Goal: Communication & Community: Share content

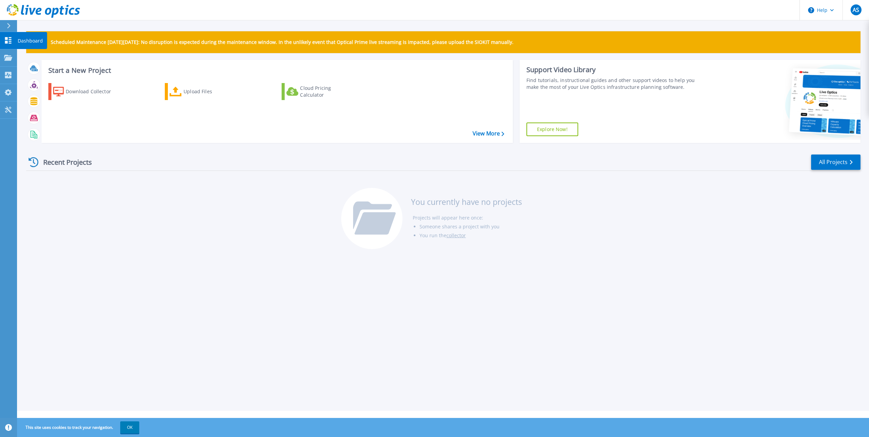
click at [23, 37] on p "Dashboard" at bounding box center [30, 41] width 25 height 18
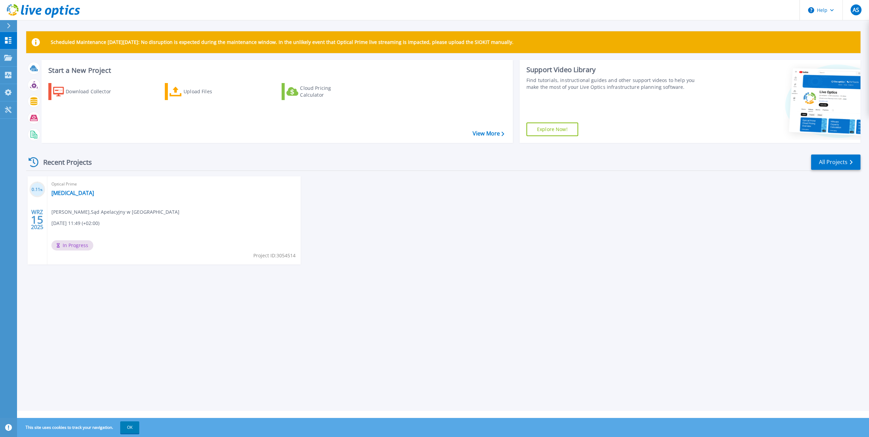
click at [92, 188] on span "Optical Prime" at bounding box center [173, 183] width 245 height 7
click at [59, 193] on link "COPD" at bounding box center [72, 193] width 43 height 7
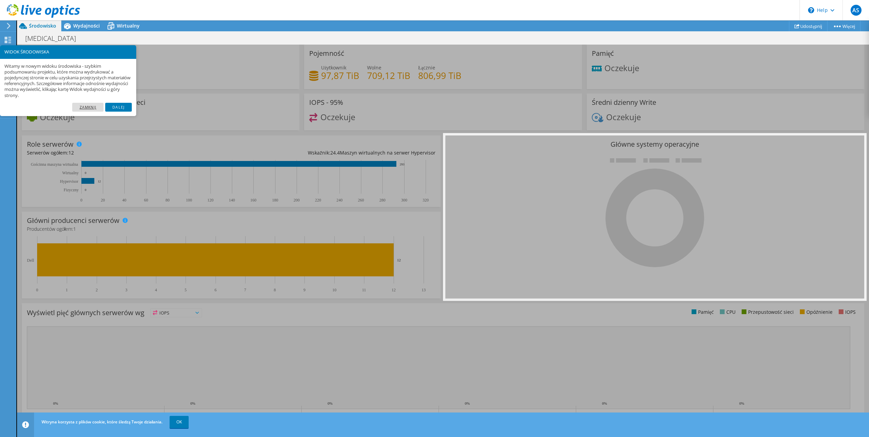
click at [90, 111] on link "Zamknij" at bounding box center [87, 107] width 31 height 9
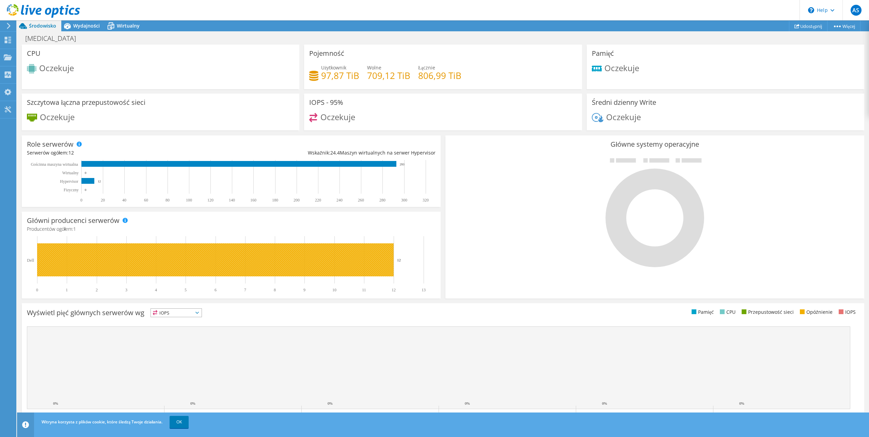
scroll to position [81, 0]
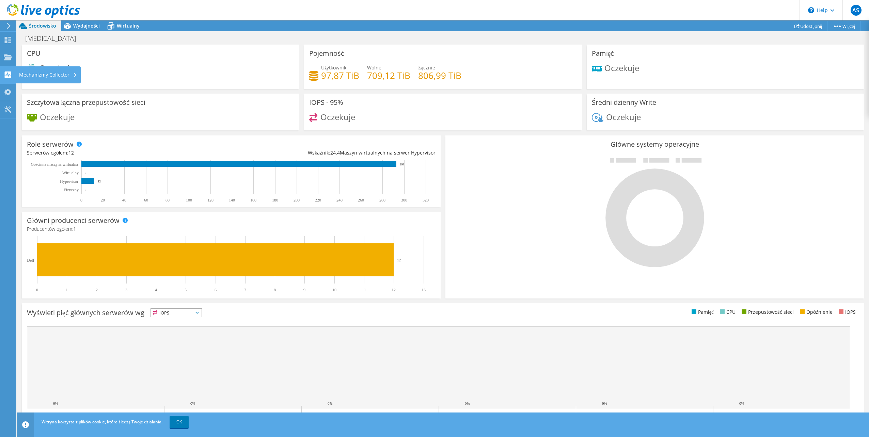
click at [60, 75] on div "Mechanizmy Collector" at bounding box center [48, 74] width 65 height 17
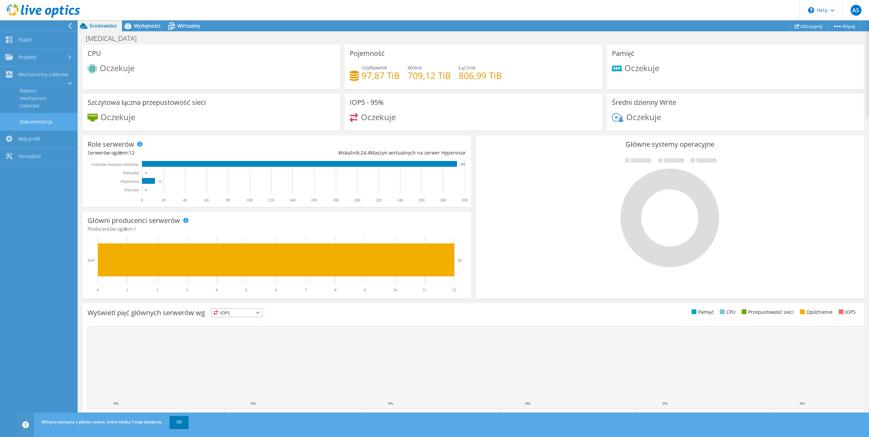
click at [43, 119] on link "Dokumentacja" at bounding box center [39, 121] width 78 height 17
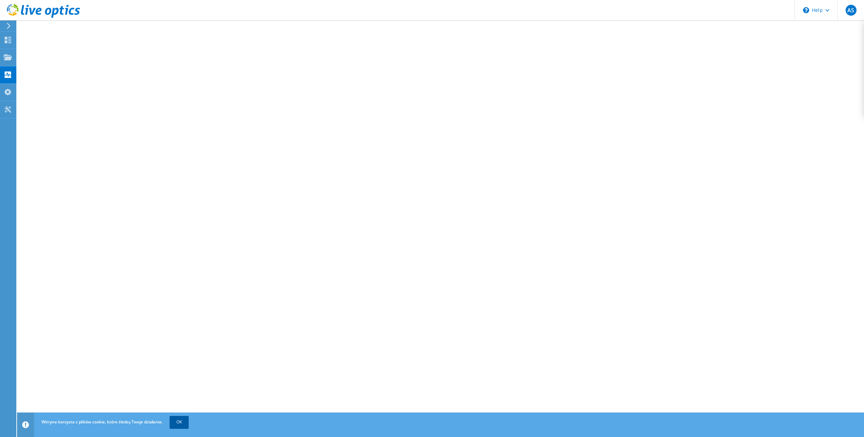
click at [185, 426] on link "OK" at bounding box center [179, 422] width 19 height 12
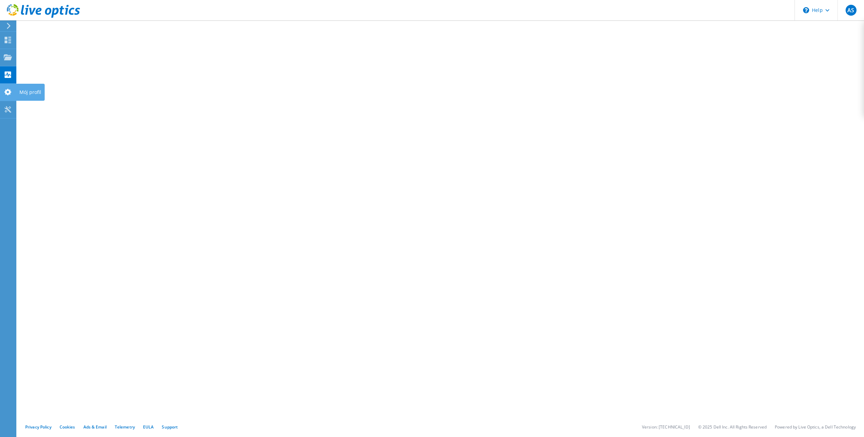
click at [7, 91] on use at bounding box center [7, 92] width 7 height 6
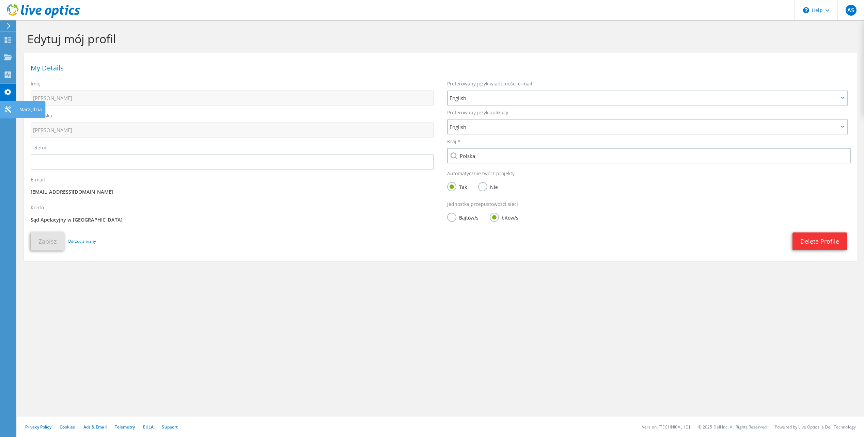
click at [8, 106] on icon at bounding box center [8, 109] width 8 height 6
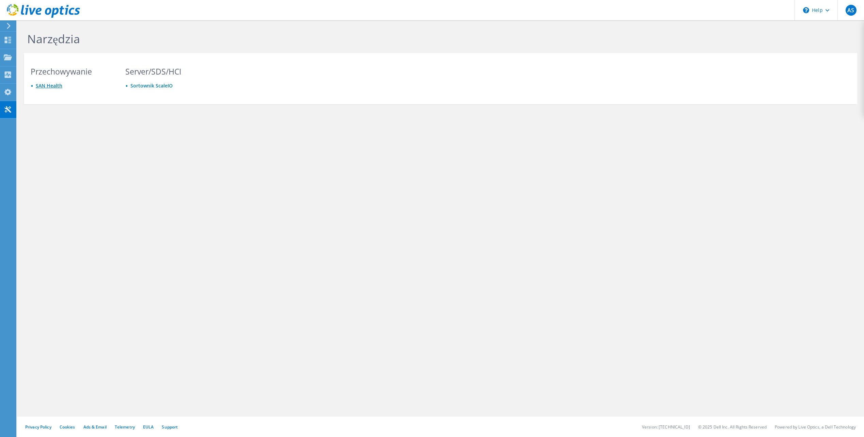
click at [43, 86] on link "SAN Health" at bounding box center [49, 85] width 27 height 6
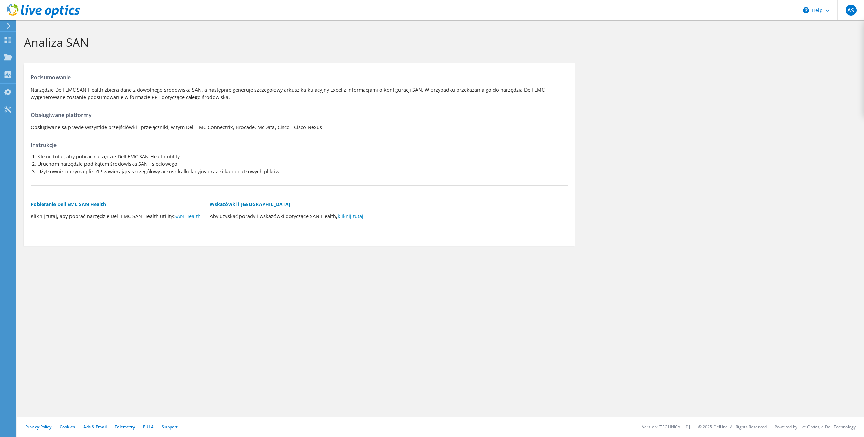
click at [70, 203] on h5 "Pobieranie Dell EMC SAN Health" at bounding box center [117, 204] width 172 height 7
click at [189, 216] on link "SAN Health" at bounding box center [187, 216] width 26 height 6
click at [25, 92] on div "Mój profil" at bounding box center [30, 92] width 29 height 17
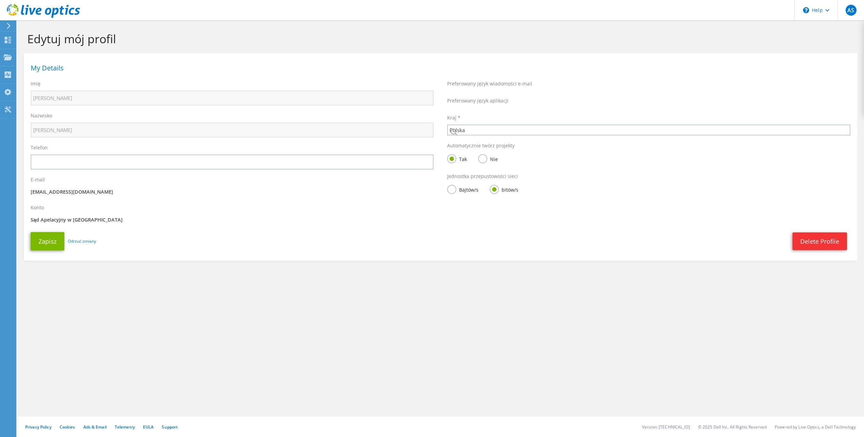
select select "173"
click at [9, 42] on use at bounding box center [8, 40] width 6 height 6
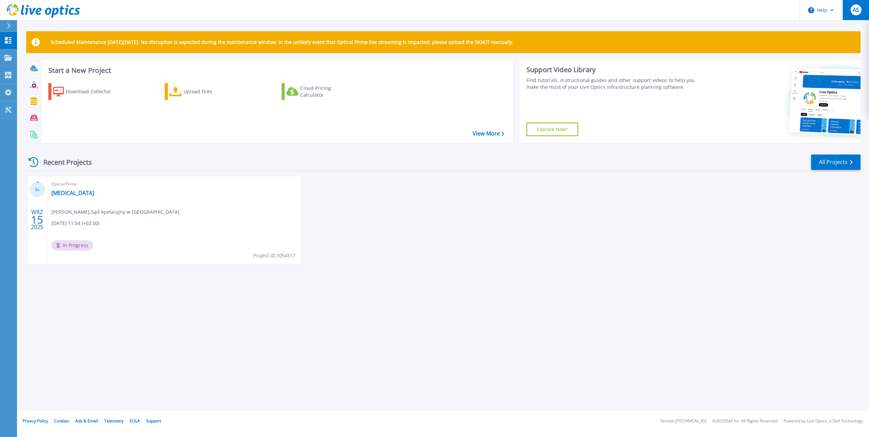
click at [861, 14] on div "AS" at bounding box center [856, 9] width 11 height 11
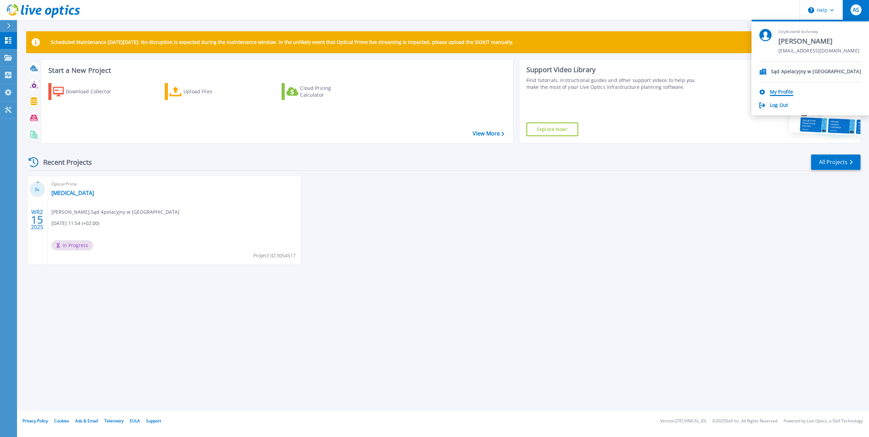
click at [775, 91] on link "My Profile" at bounding box center [781, 92] width 23 height 6
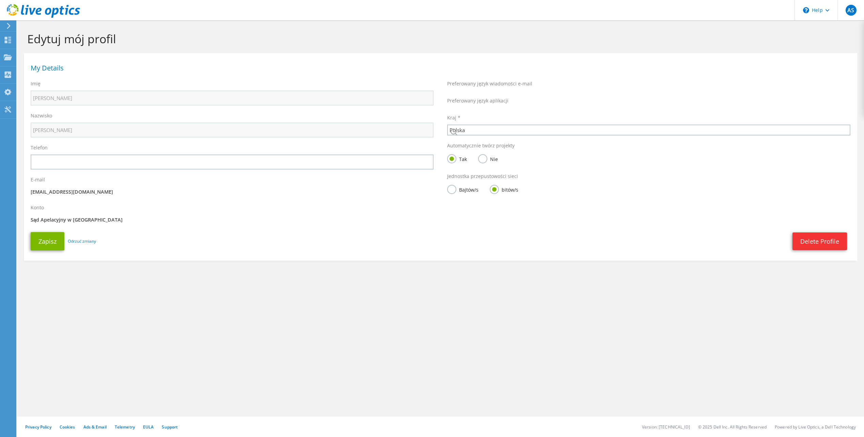
select select "173"
click at [490, 123] on span "English" at bounding box center [647, 127] width 399 height 14
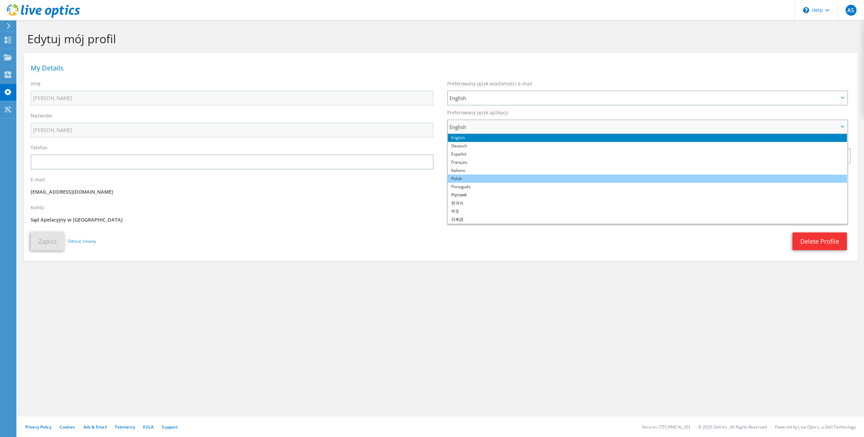
click at [489, 175] on li "Polski" at bounding box center [647, 179] width 399 height 8
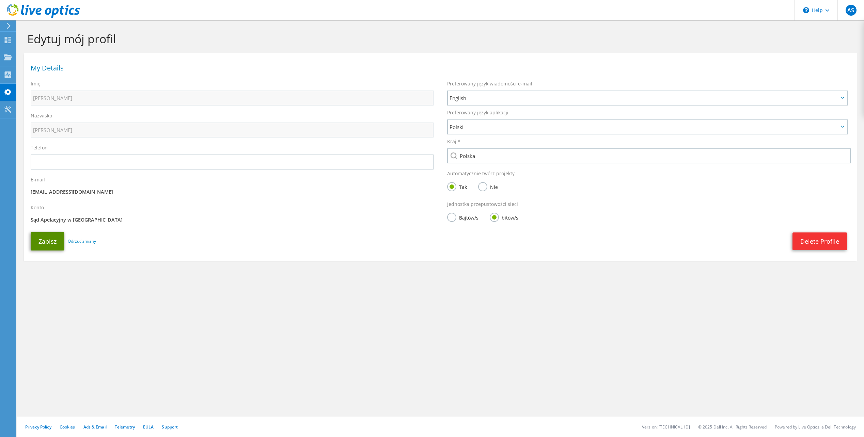
click at [50, 239] on button "Zapisz" at bounding box center [48, 241] width 34 height 18
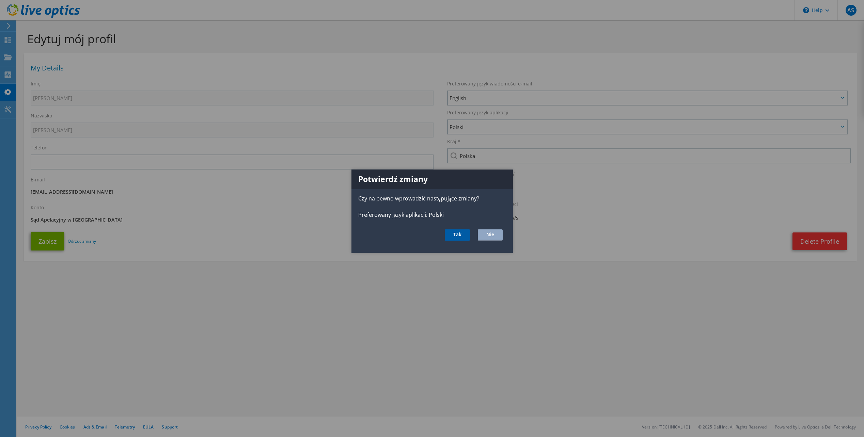
click at [461, 237] on button "Tak" at bounding box center [457, 236] width 25 height 12
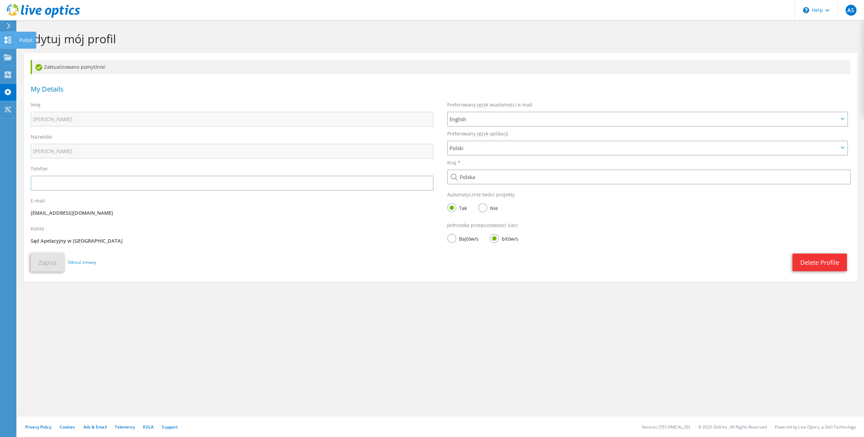
click at [10, 40] on icon at bounding box center [8, 40] width 8 height 6
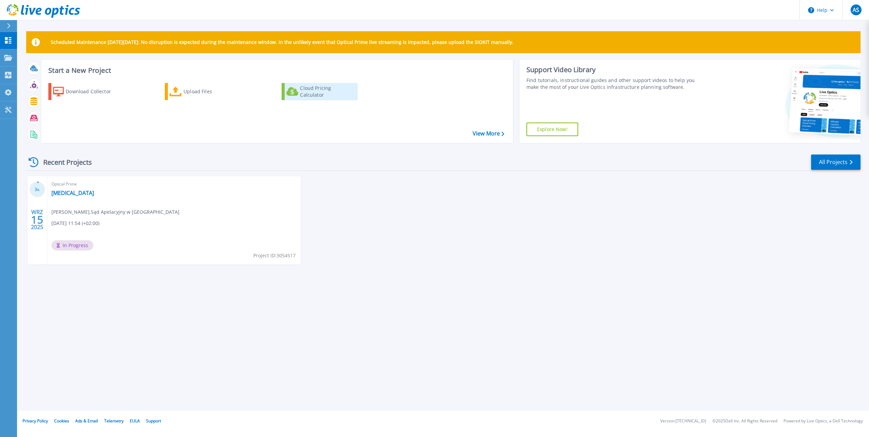
click at [334, 92] on div "Cloud Pricing Calculator" at bounding box center [327, 92] width 54 height 14
click at [332, 92] on div "Cloud Pricing Calculator" at bounding box center [327, 92] width 54 height 14
click at [34, 83] on icon at bounding box center [33, 85] width 5 height 5
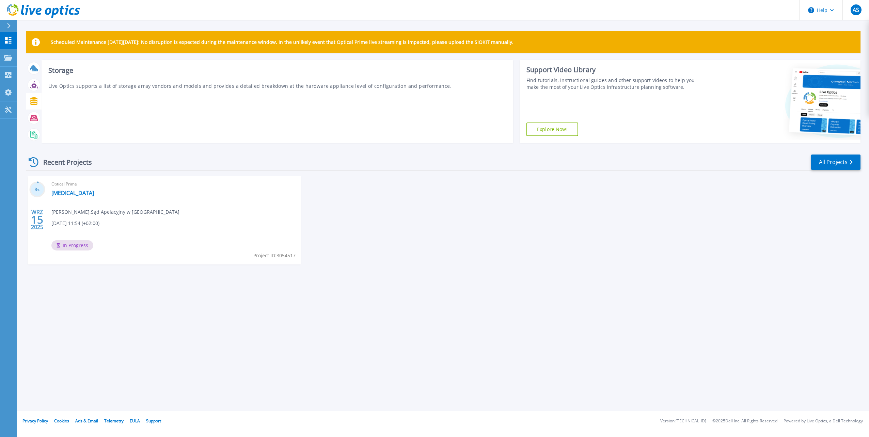
click at [33, 97] on div at bounding box center [34, 101] width 12 height 12
click at [32, 119] on icon at bounding box center [34, 118] width 8 height 6
click at [32, 135] on icon at bounding box center [34, 135] width 8 height 8
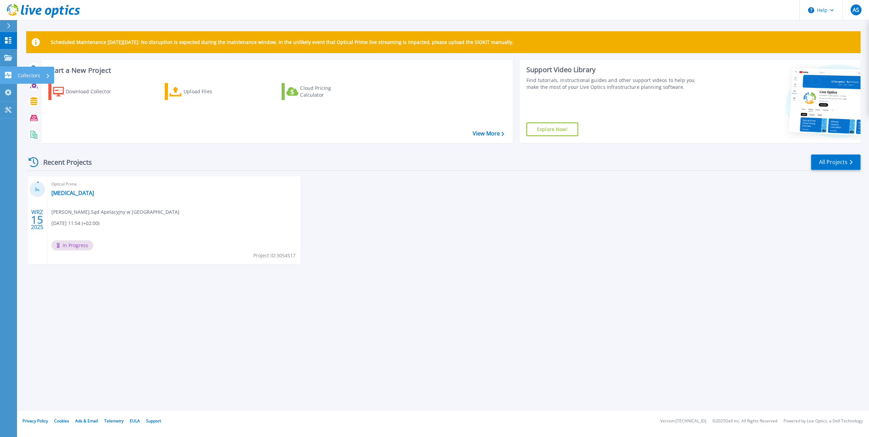
click at [29, 72] on p "Collectors" at bounding box center [29, 76] width 22 height 18
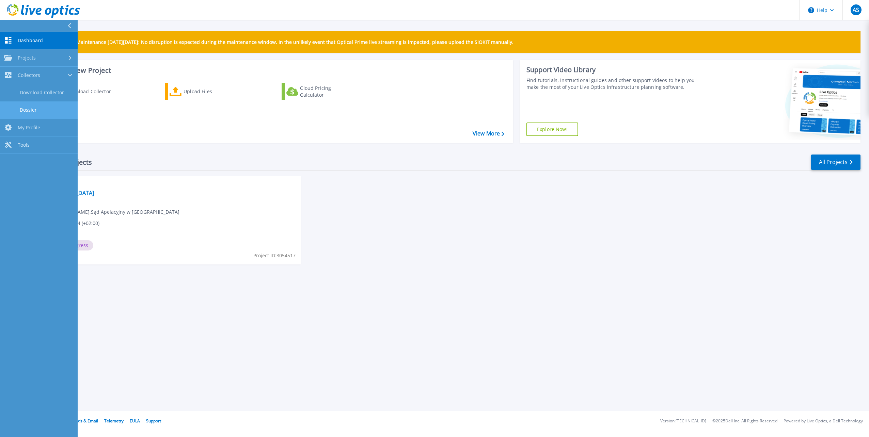
click at [27, 111] on link "Dossier" at bounding box center [39, 109] width 78 height 17
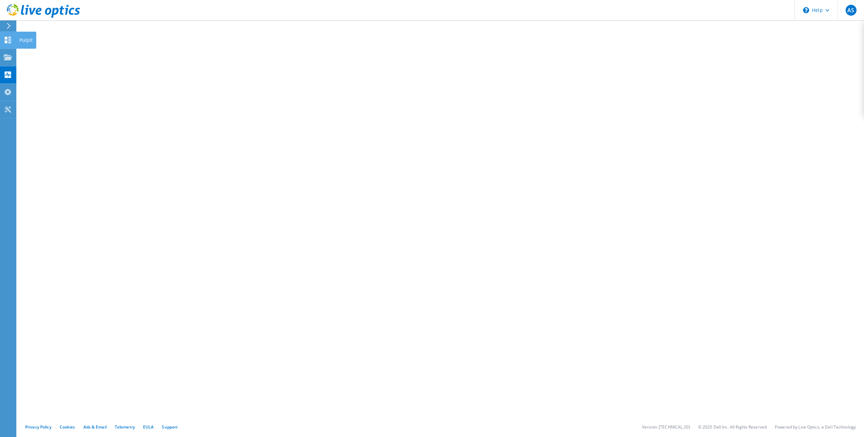
click at [10, 42] on icon at bounding box center [8, 40] width 8 height 6
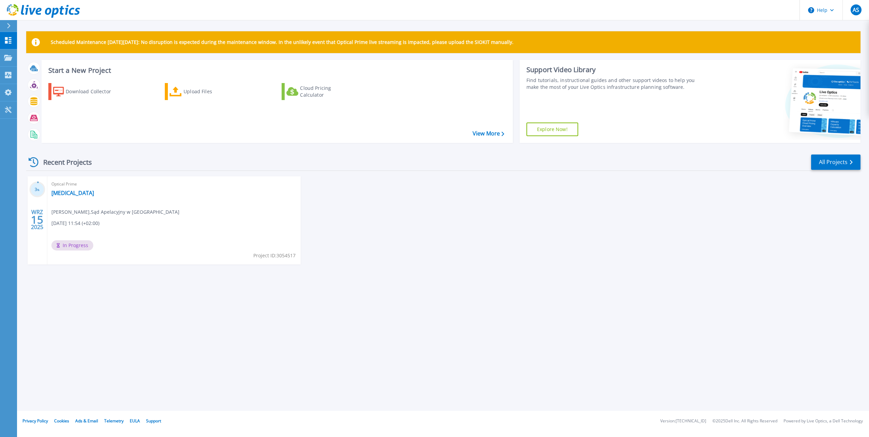
click at [9, 25] on icon at bounding box center [8, 25] width 3 height 5
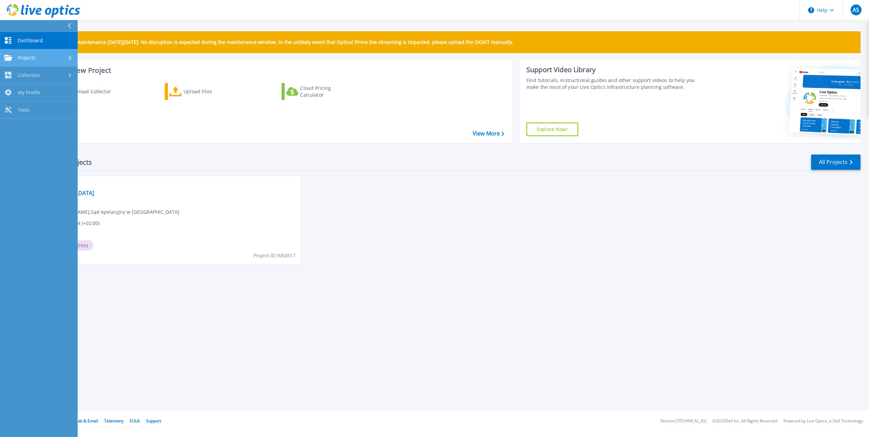
click at [60, 59] on div "Projects" at bounding box center [38, 58] width 69 height 6
click at [48, 110] on link "Optical Prime Collector Runs" at bounding box center [39, 112] width 78 height 22
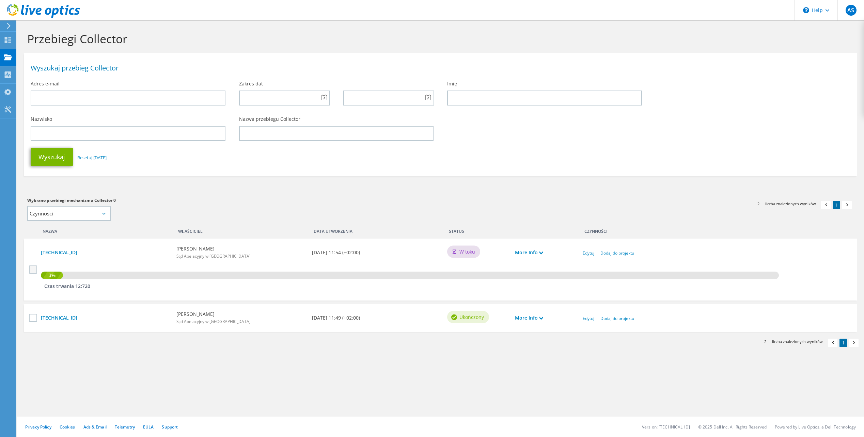
click at [34, 269] on label at bounding box center [34, 270] width 10 height 8
click at [0, 0] on input "checkbox" at bounding box center [0, 0] width 0 height 0
click at [33, 270] on label at bounding box center [34, 270] width 10 height 8
click at [0, 0] on input "checkbox" at bounding box center [0, 0] width 0 height 0
click at [56, 276] on div "3%" at bounding box center [52, 275] width 22 height 7
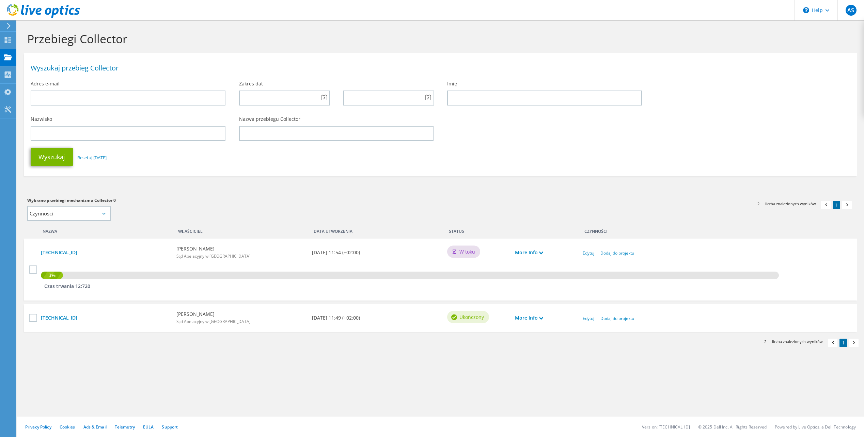
click at [125, 280] on div "3% Czas trwania 12:720" at bounding box center [443, 279] width 813 height 34
click at [541, 253] on icon at bounding box center [540, 252] width 3 height 3
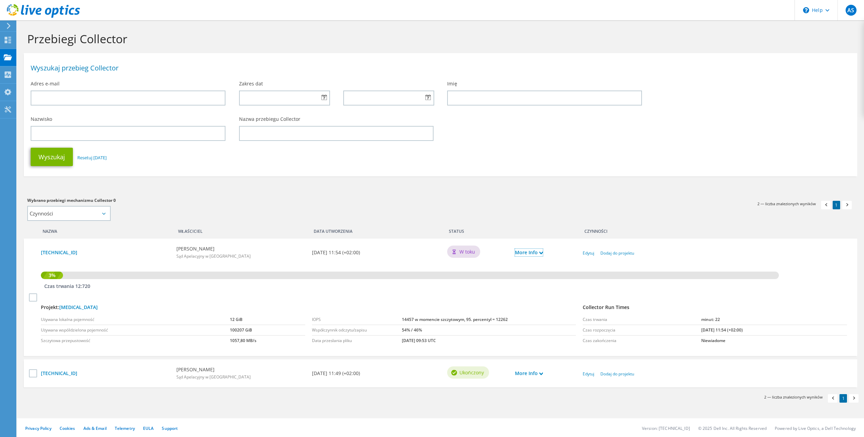
scroll to position [1, 0]
click at [542, 375] on link "More Info" at bounding box center [529, 372] width 28 height 7
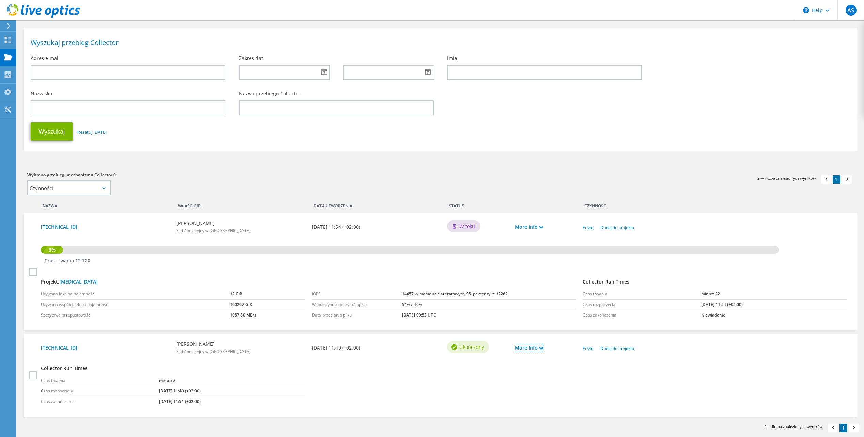
scroll to position [56, 0]
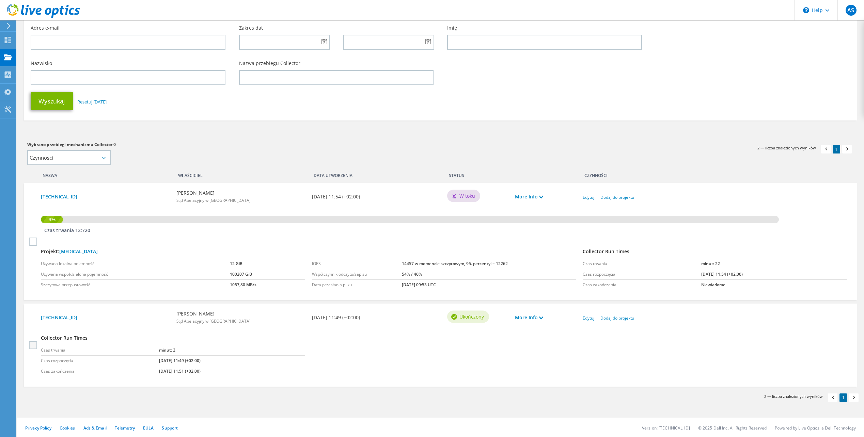
click at [37, 342] on label at bounding box center [34, 345] width 10 height 8
click at [0, 0] on input "checkbox" at bounding box center [0, 0] width 0 height 0
click at [36, 343] on label at bounding box center [34, 345] width 10 height 8
click at [0, 0] on input "checkbox" at bounding box center [0, 0] width 0 height 0
click at [58, 319] on link "10.3.52.201" at bounding box center [105, 317] width 129 height 7
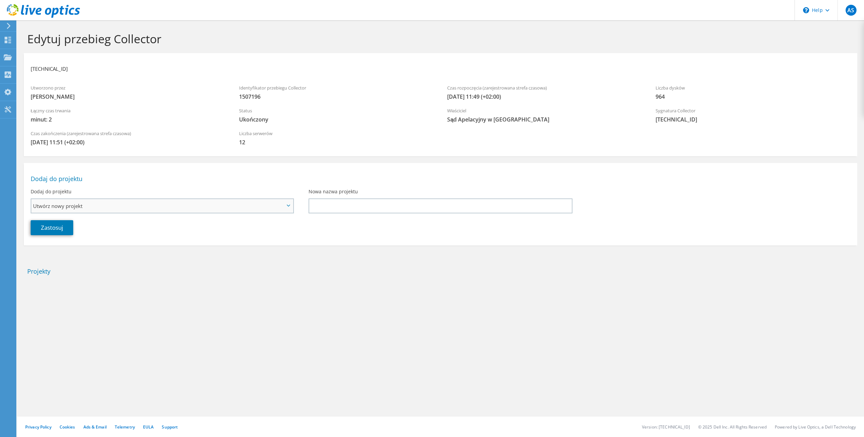
click at [191, 210] on span "Utwórz nowy projekt" at bounding box center [158, 206] width 251 height 8
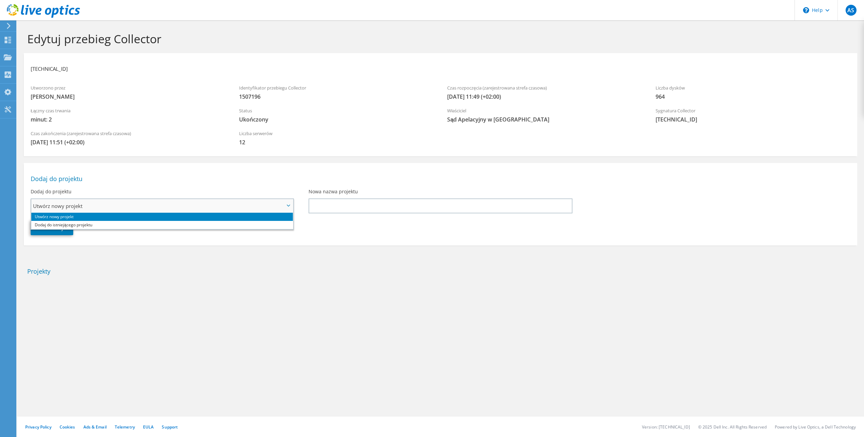
click at [191, 210] on span "Utwórz nowy projekt" at bounding box center [158, 206] width 251 height 8
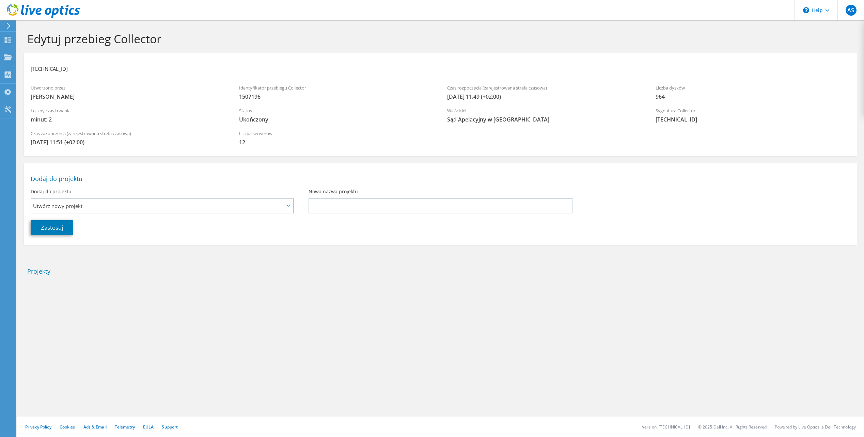
click at [333, 280] on div at bounding box center [440, 281] width 840 height 7
click at [7, 27] on icon at bounding box center [8, 26] width 5 height 6
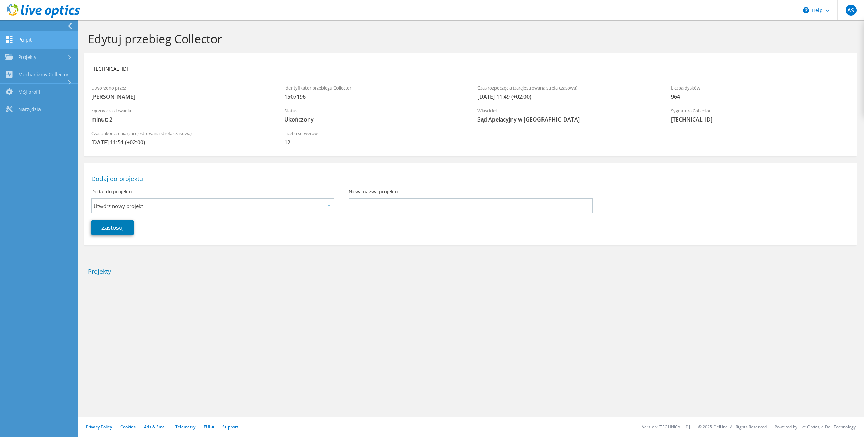
click at [20, 40] on link "Pulpit" at bounding box center [39, 40] width 78 height 17
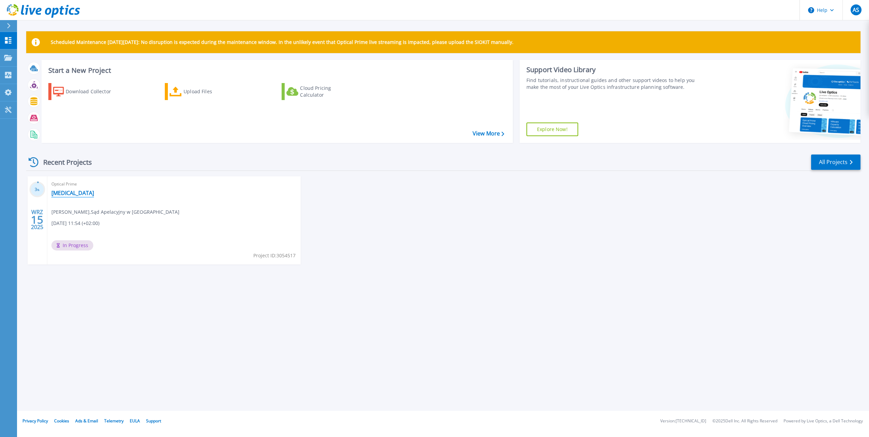
click at [60, 191] on link "[MEDICAL_DATA]" at bounding box center [72, 193] width 43 height 7
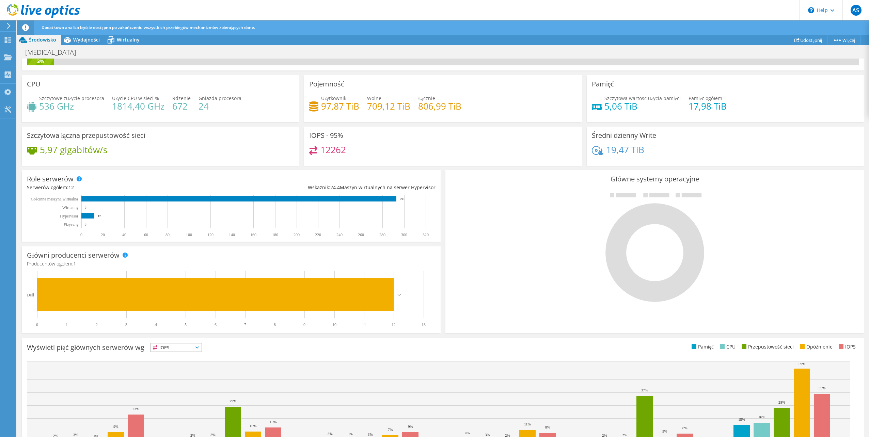
scroll to position [57, 0]
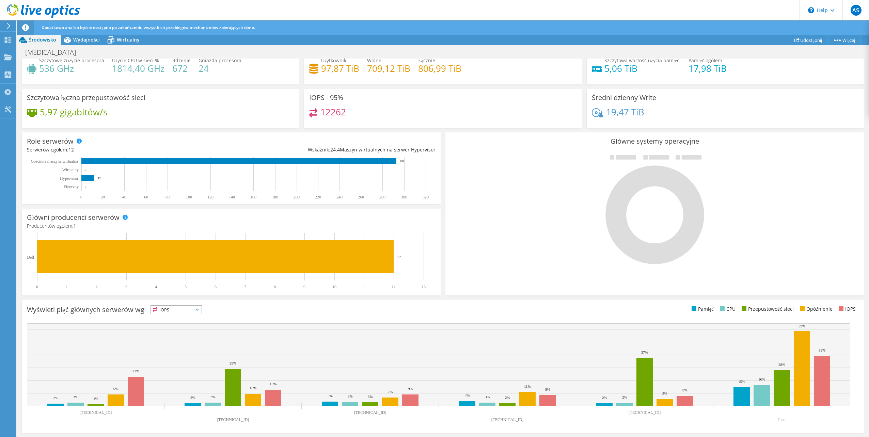
click at [190, 311] on span "IOPS" at bounding box center [176, 310] width 51 height 8
click at [238, 313] on div "Wyświetl pięć głównych serwerów wg IOPS IOPS" at bounding box center [235, 310] width 416 height 11
click at [202, 311] on span "IOPS" at bounding box center [176, 310] width 51 height 8
click at [267, 313] on div "Wyświetl pięć głównych serwerów wg IOPS IOPS" at bounding box center [235, 310] width 416 height 11
click at [189, 308] on span "IOPS" at bounding box center [176, 310] width 51 height 8
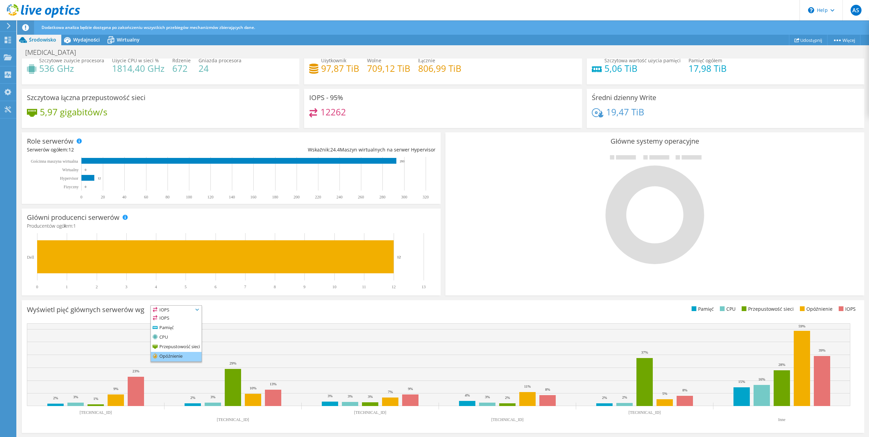
click at [175, 356] on li "Opóźnienie" at bounding box center [176, 357] width 51 height 10
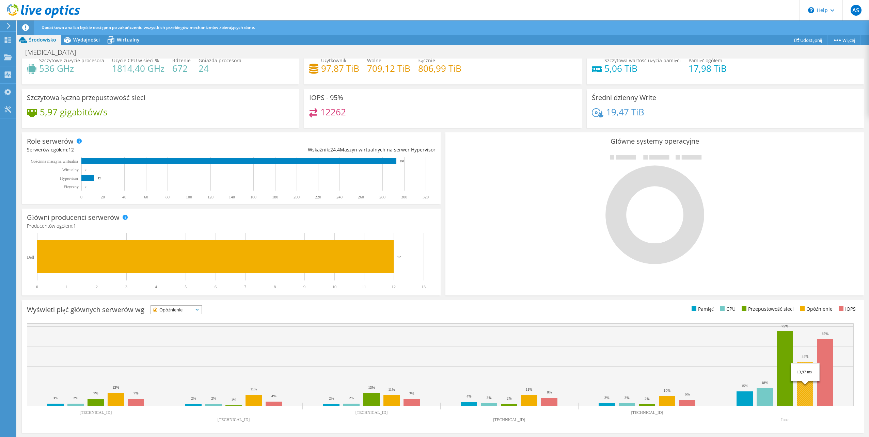
click at [804, 391] on rect at bounding box center [805, 384] width 16 height 44
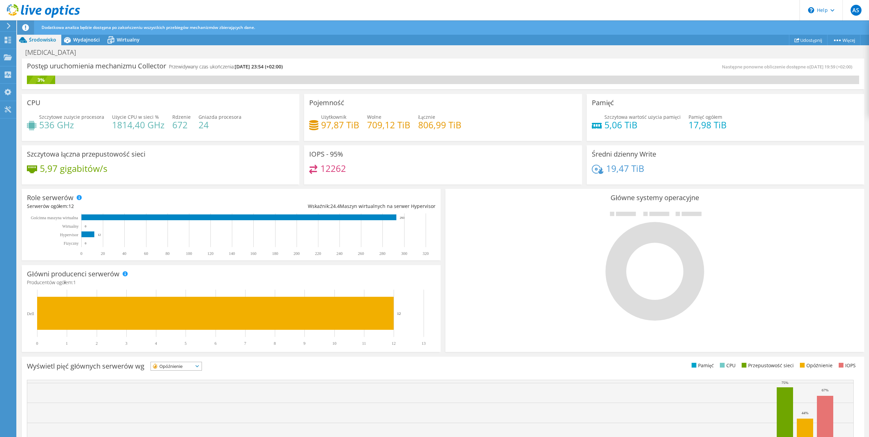
scroll to position [0, 0]
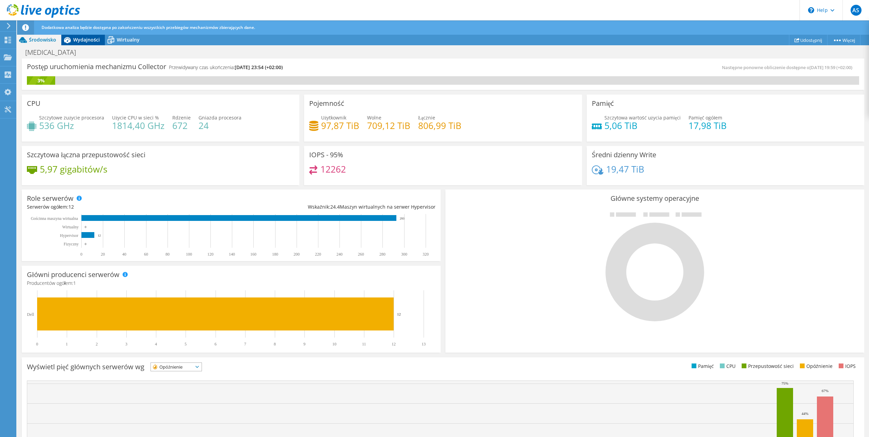
click at [77, 40] on span "Wydajności" at bounding box center [86, 39] width 27 height 6
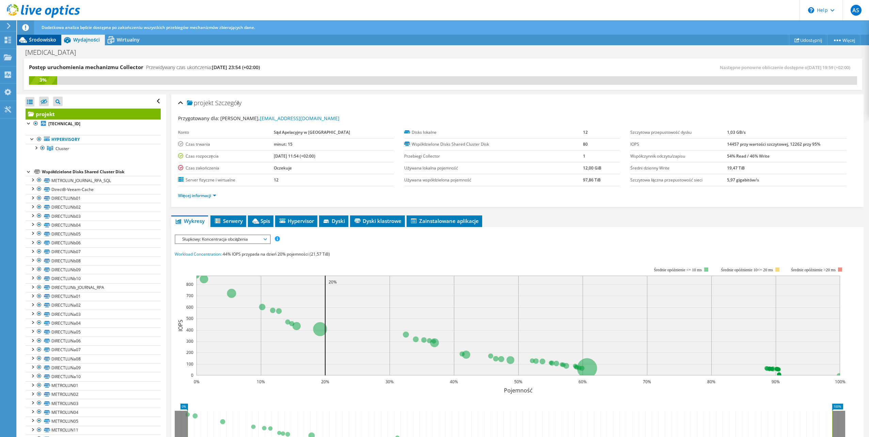
click at [41, 40] on span "Środowisko" at bounding box center [42, 39] width 27 height 6
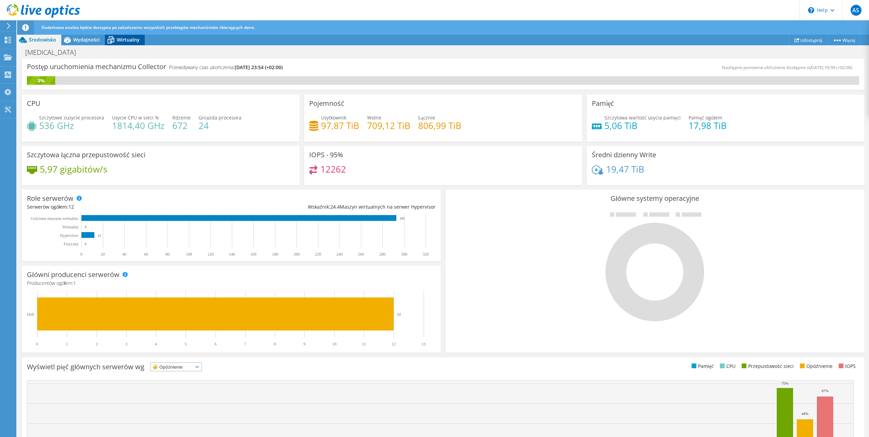
click at [120, 40] on span "Wirtualny" at bounding box center [128, 39] width 23 height 6
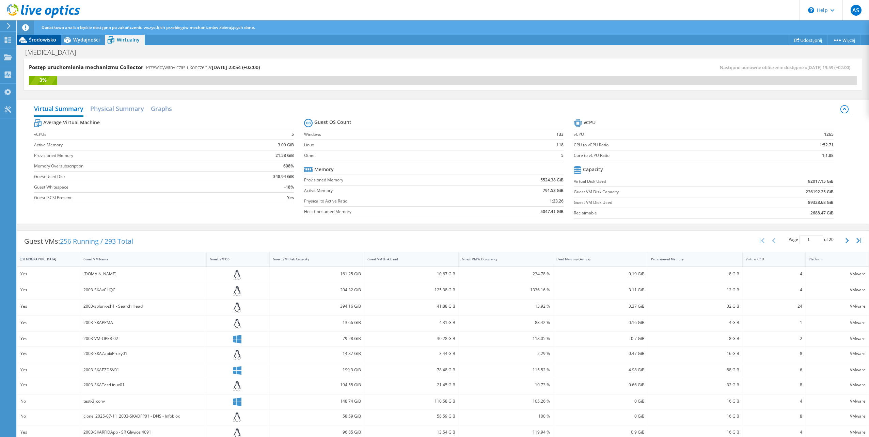
click at [37, 39] on span "Środowisko" at bounding box center [42, 39] width 27 height 6
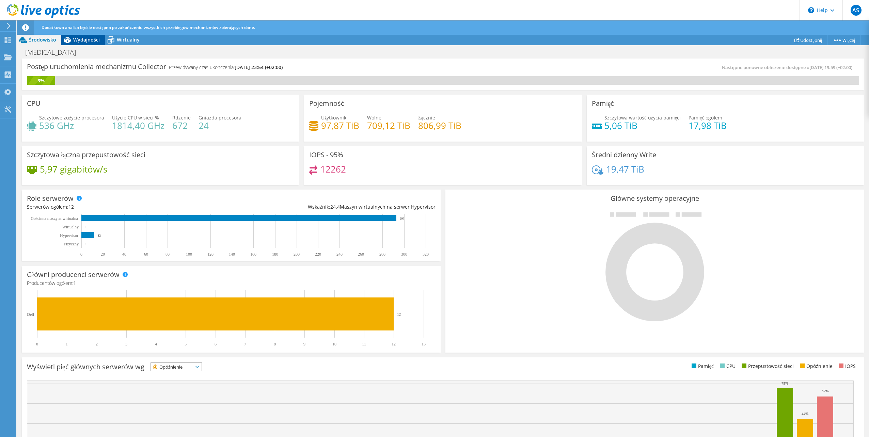
click at [90, 39] on span "Wydajności" at bounding box center [86, 39] width 27 height 6
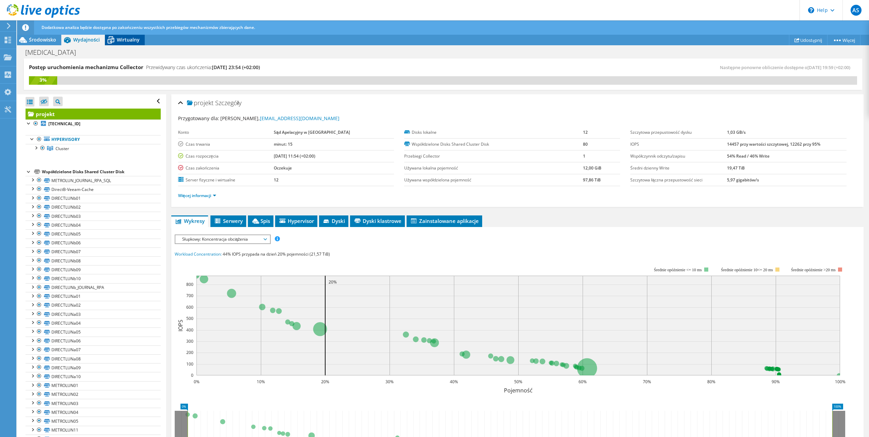
click at [115, 40] on icon at bounding box center [111, 40] width 12 height 12
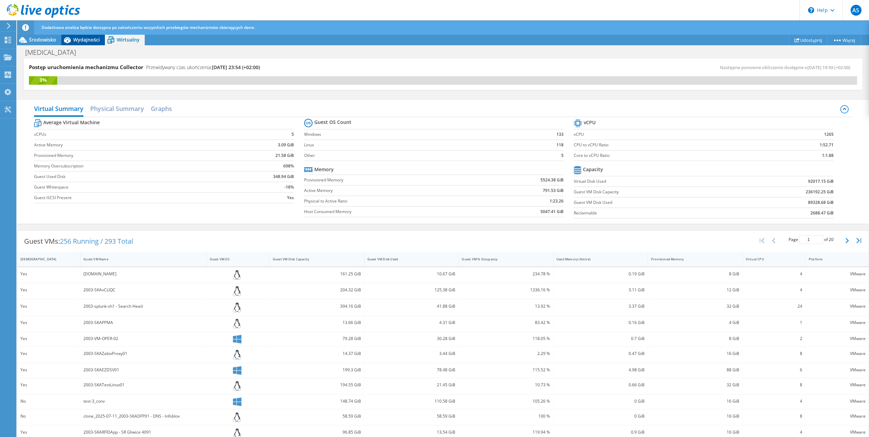
click at [75, 45] on div "Wydajności" at bounding box center [83, 39] width 44 height 11
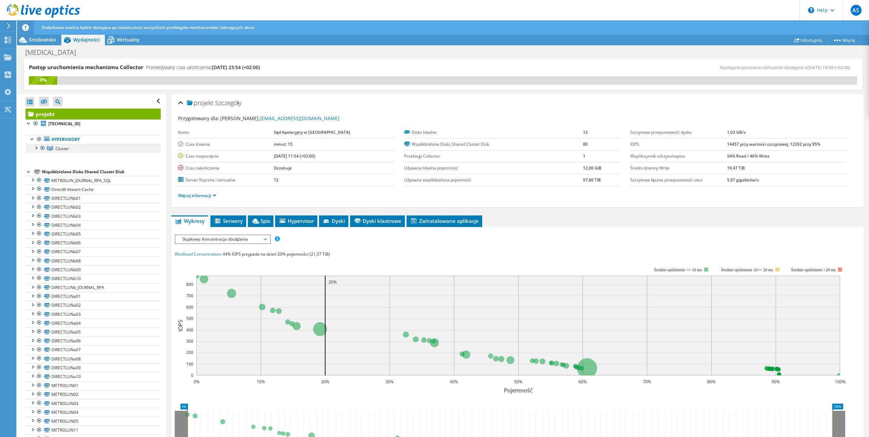
click at [35, 147] on div at bounding box center [35, 147] width 7 height 7
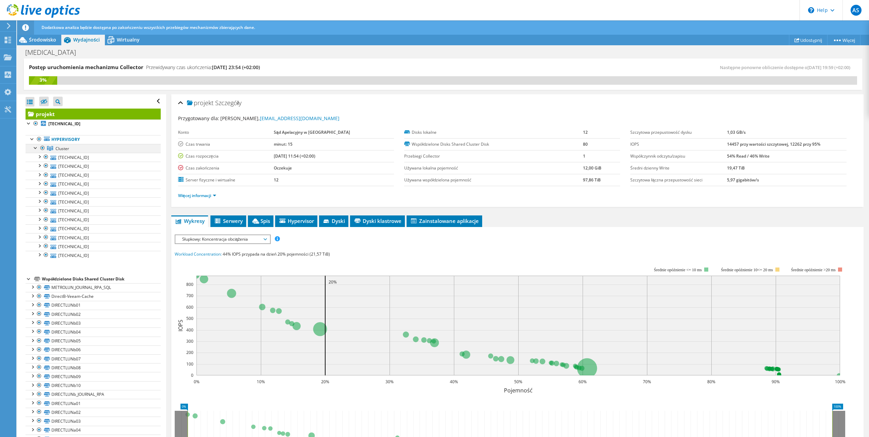
click at [35, 147] on div at bounding box center [35, 147] width 7 height 7
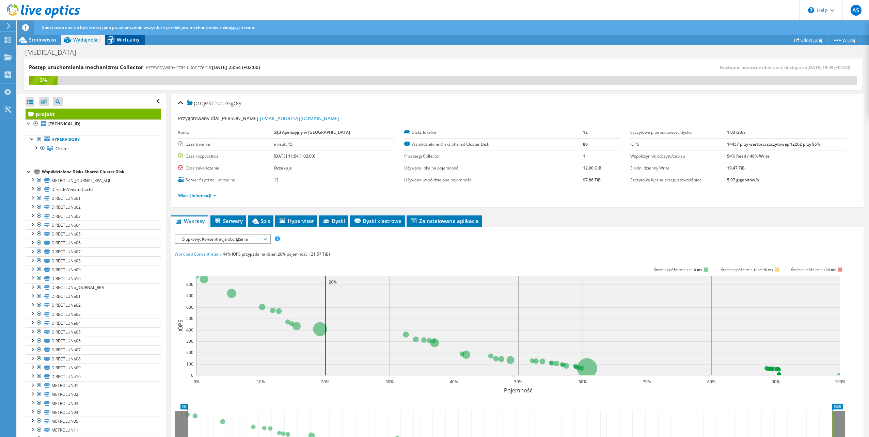
click at [121, 38] on span "Wirtualny" at bounding box center [128, 39] width 23 height 6
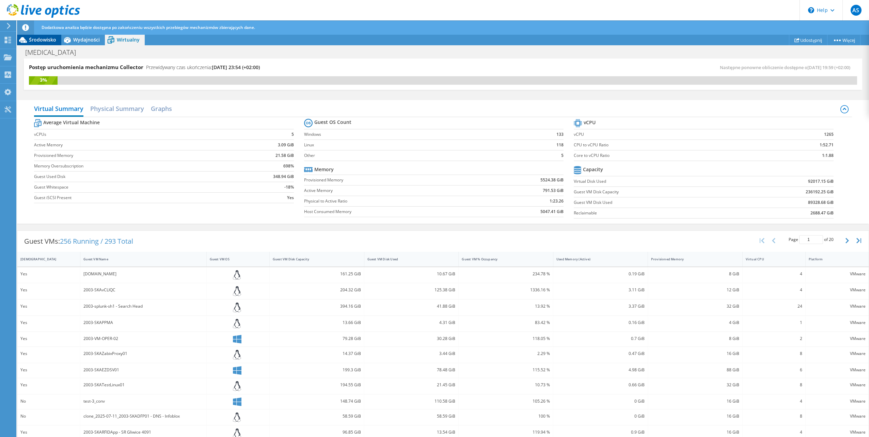
click at [38, 41] on span "Środowisko" at bounding box center [42, 39] width 27 height 6
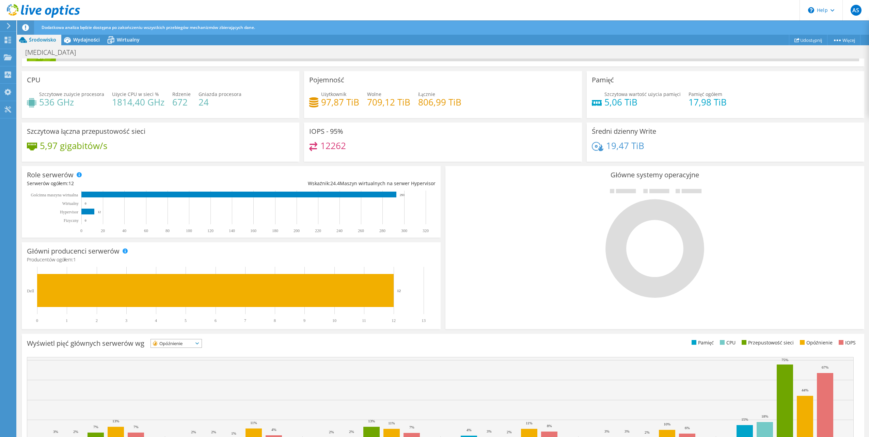
scroll to position [57, 0]
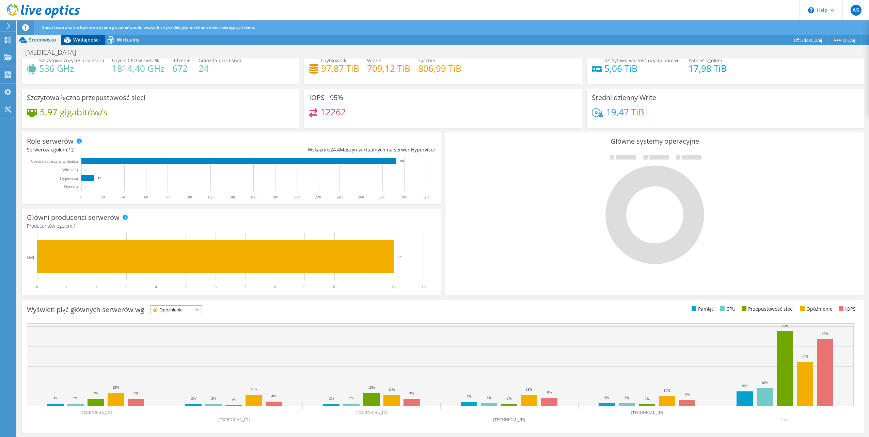
click at [86, 40] on span "Wydajności" at bounding box center [86, 39] width 27 height 6
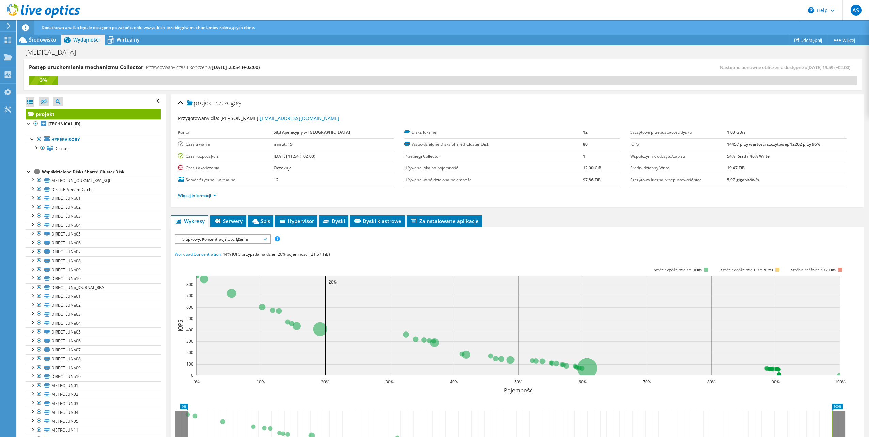
click at [265, 239] on span "Słupkowy: Koncentracja obciążenia" at bounding box center [223, 239] width 88 height 8
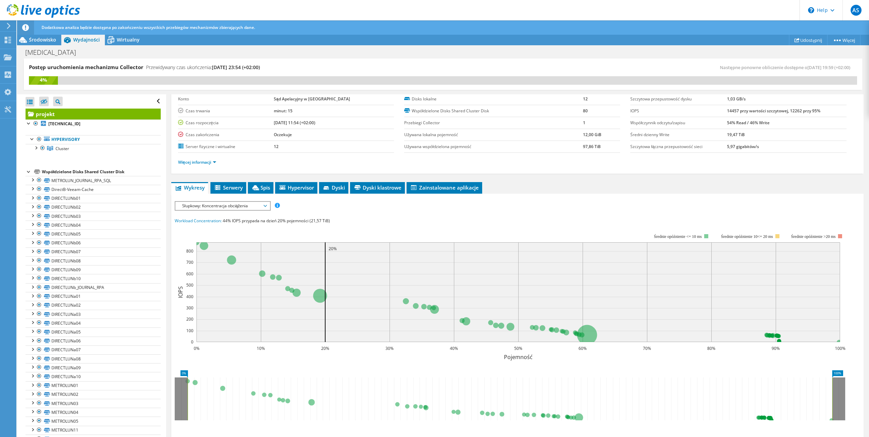
scroll to position [28, 0]
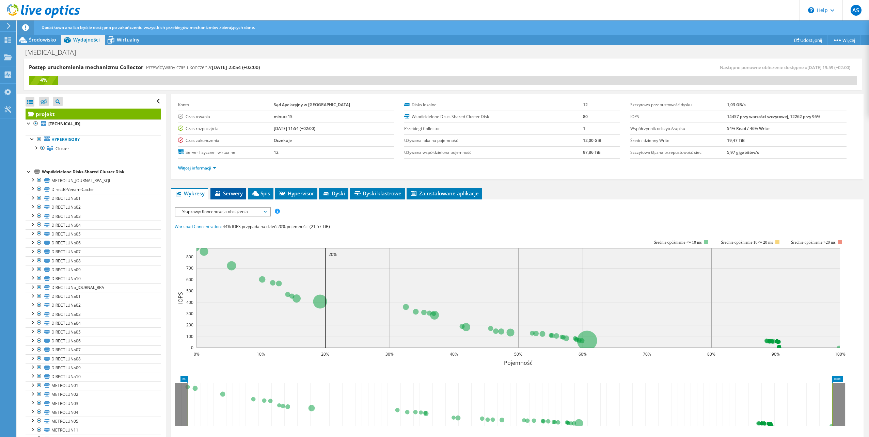
click at [230, 192] on span "Serwery" at bounding box center [228, 193] width 29 height 7
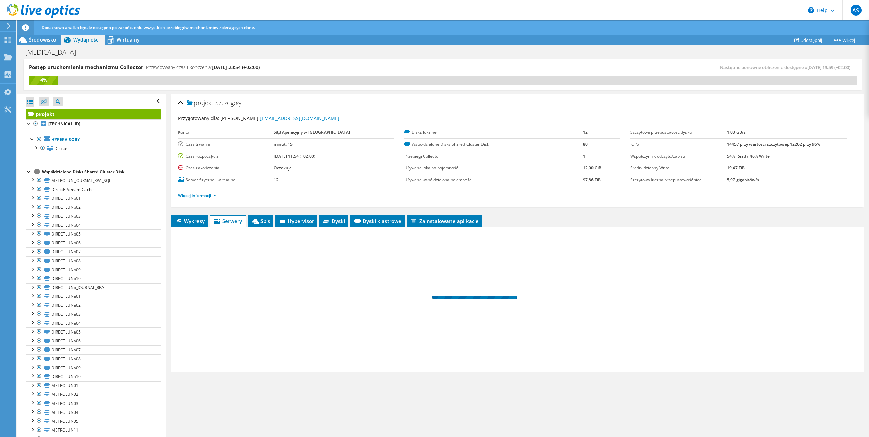
scroll to position [0, 0]
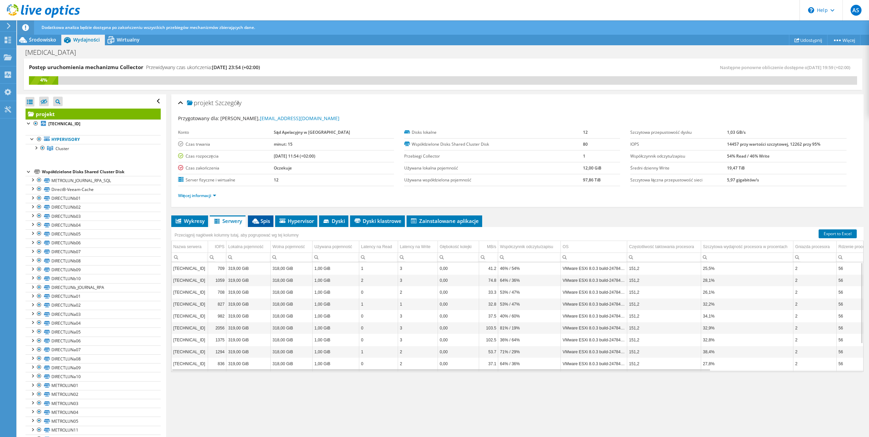
click at [262, 219] on span "Spis" at bounding box center [260, 221] width 19 height 7
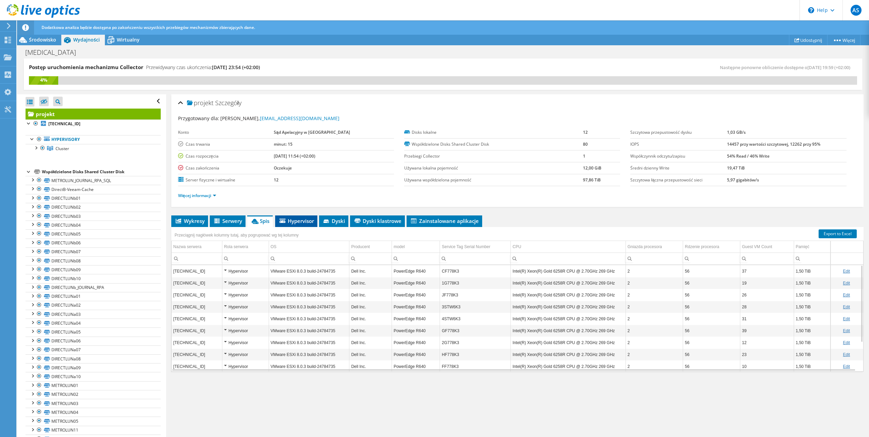
click at [303, 219] on span "Hypervisor" at bounding box center [296, 221] width 35 height 7
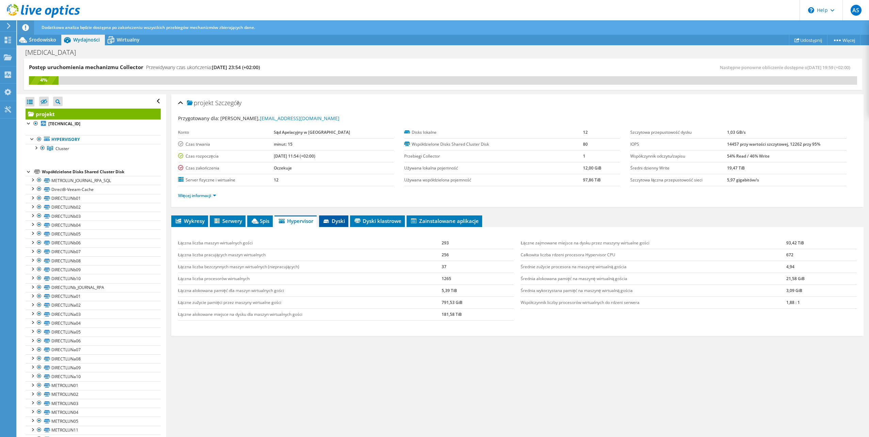
click at [338, 220] on span "Dyski" at bounding box center [333, 221] width 22 height 7
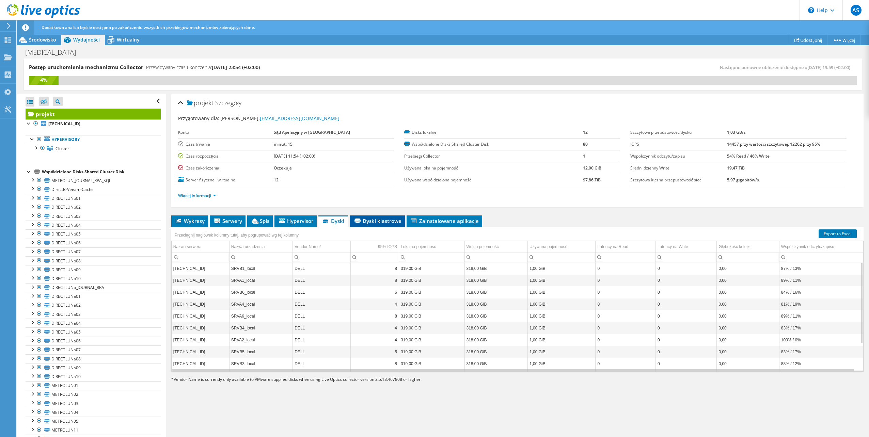
click at [375, 221] on span "Dyski klastrowe" at bounding box center [377, 221] width 48 height 7
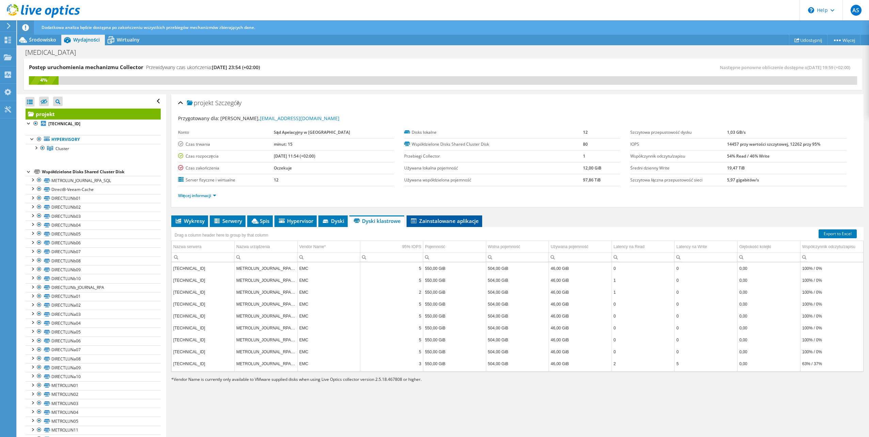
click at [442, 224] on span "Zainstalowane aplikacje" at bounding box center [444, 221] width 69 height 7
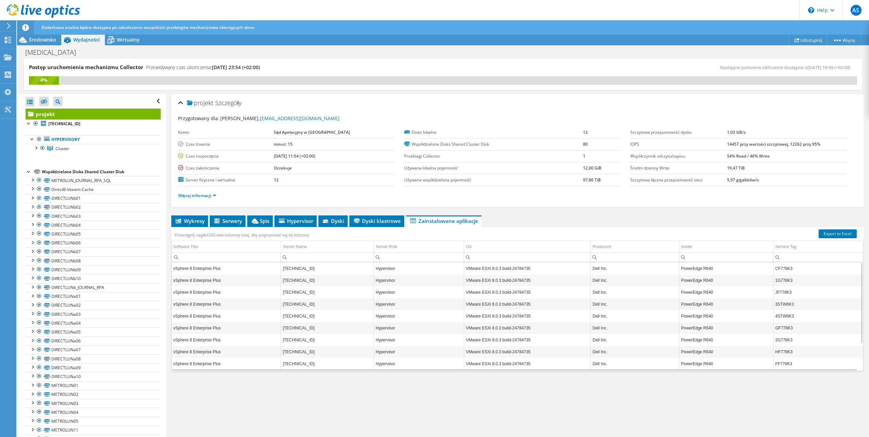
click at [442, 108] on div "projekt Szczegóły" at bounding box center [517, 103] width 679 height 15
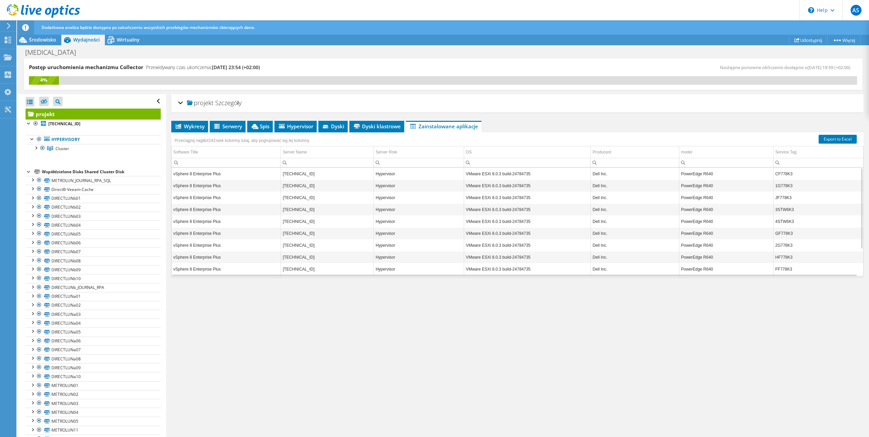
click at [444, 105] on div "projekt Szczegóły" at bounding box center [517, 103] width 679 height 15
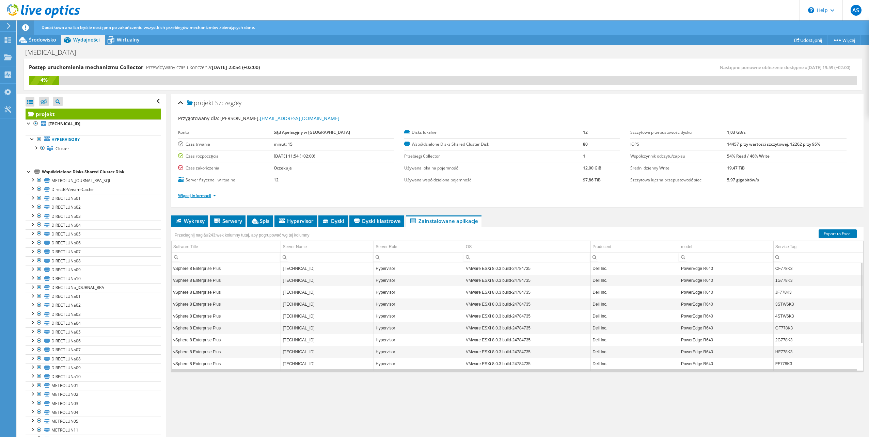
click at [215, 196] on link "Więcej informacji" at bounding box center [197, 196] width 38 height 6
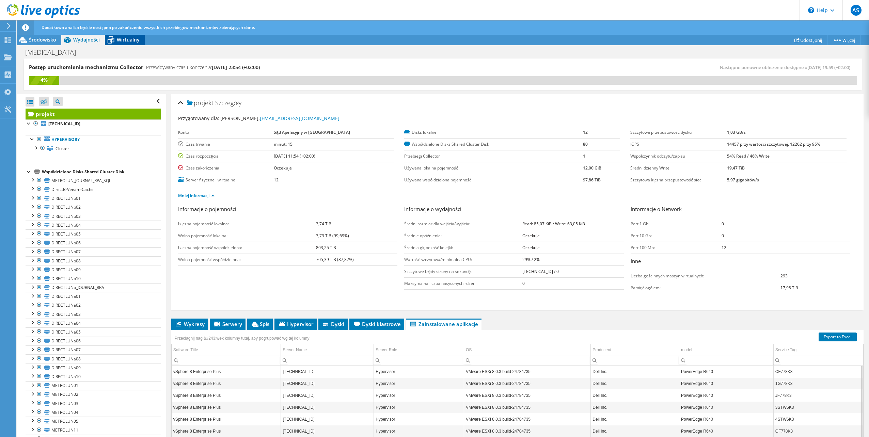
click at [121, 38] on span "Wirtualny" at bounding box center [128, 39] width 23 height 6
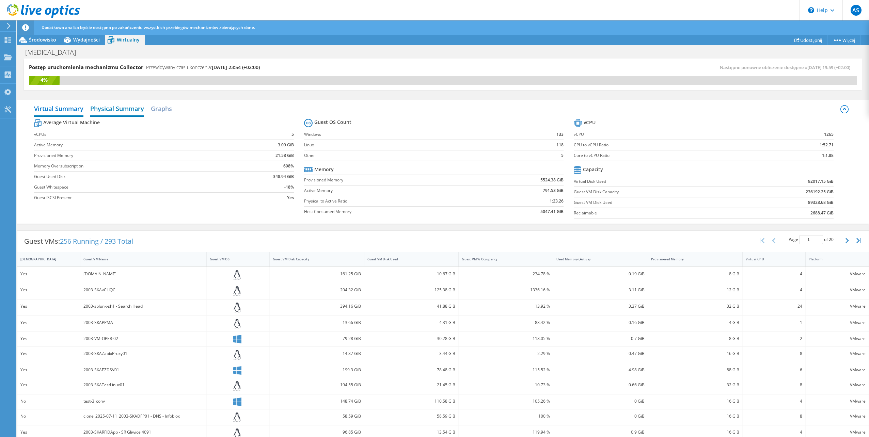
click at [102, 108] on h2 "Physical Summary" at bounding box center [117, 109] width 54 height 15
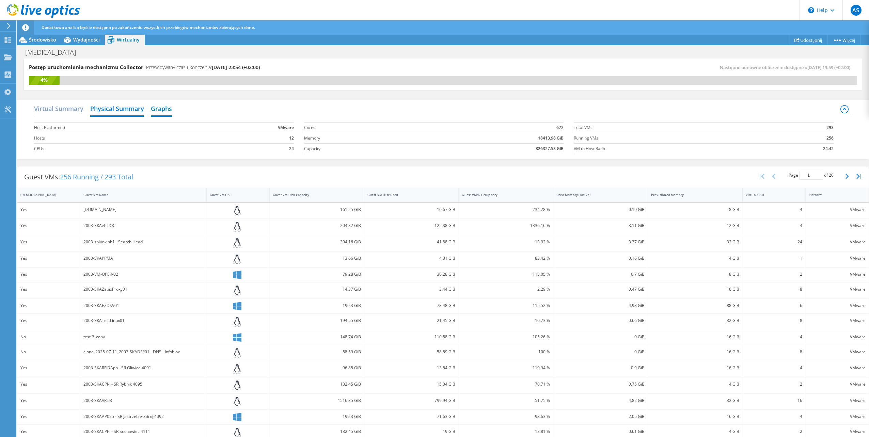
click at [159, 108] on h2 "Graphs" at bounding box center [161, 109] width 21 height 15
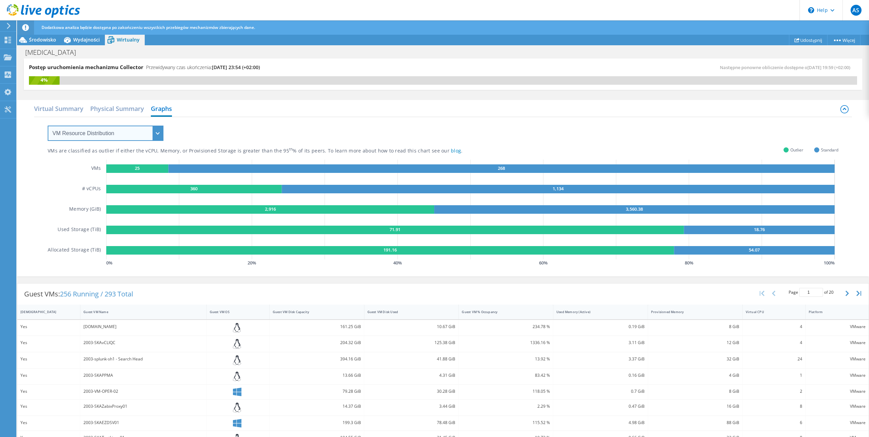
click at [139, 135] on select "VM Resource Distribution Provisioning Contrast Over Provisioning" at bounding box center [106, 133] width 116 height 15
click at [48, 126] on select "VM Resource Distribution Provisioning Contrast Over Provisioning" at bounding box center [106, 133] width 116 height 15
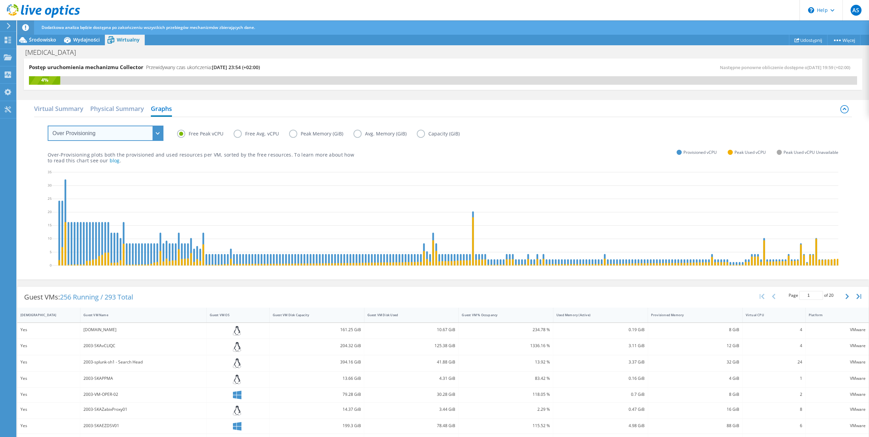
click at [159, 134] on select "VM Resource Distribution Provisioning Contrast Over Provisioning" at bounding box center [106, 133] width 116 height 15
click at [237, 135] on label "Free Avg. vCPU" at bounding box center [262, 134] width 56 height 8
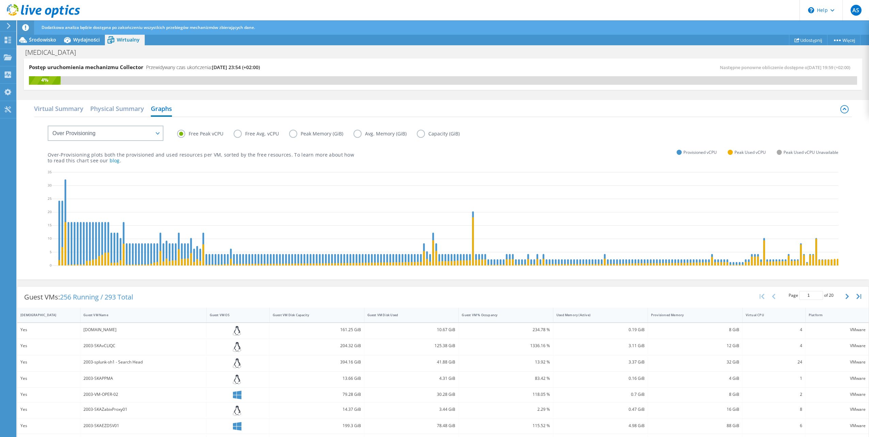
click at [0, 0] on input "Free Avg. vCPU" at bounding box center [0, 0] width 0 height 0
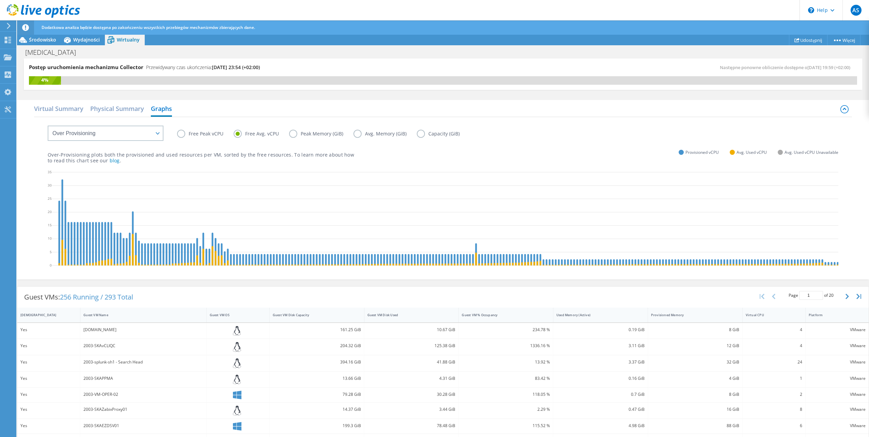
click at [319, 133] on label "Peak Memory (GiB)" at bounding box center [321, 134] width 64 height 8
click at [0, 0] on input "Peak Memory (GiB)" at bounding box center [0, 0] width 0 height 0
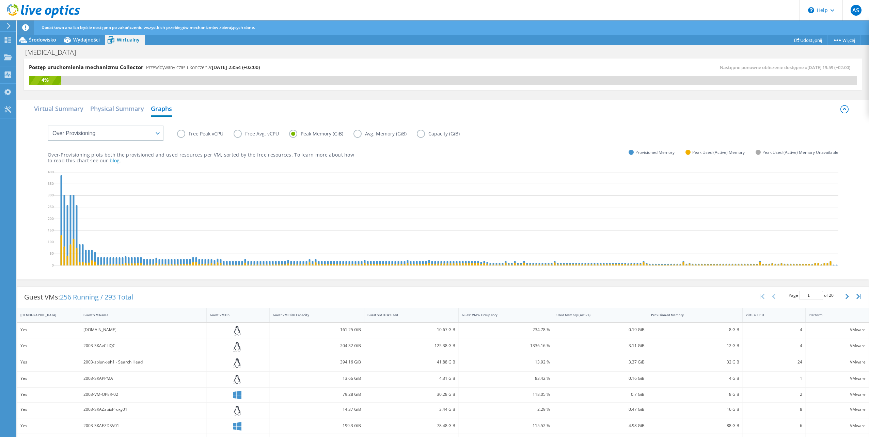
click at [358, 133] on label "Avg. Memory (GiB)" at bounding box center [384, 134] width 63 height 8
click at [0, 0] on input "Avg. Memory (GiB)" at bounding box center [0, 0] width 0 height 0
click at [430, 136] on label "Capacity (GiB)" at bounding box center [443, 134] width 53 height 8
click at [0, 0] on input "Capacity (GiB)" at bounding box center [0, 0] width 0 height 0
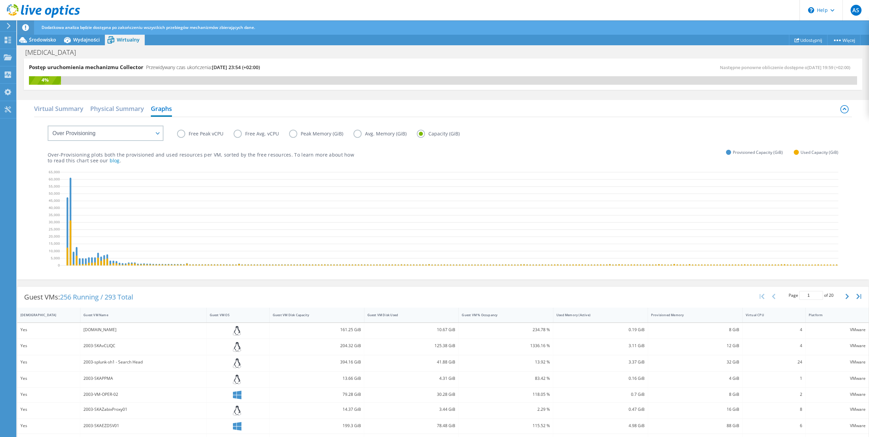
click at [190, 134] on label "Free Peak vCPU" at bounding box center [205, 134] width 57 height 8
click at [0, 0] on input "Free Peak vCPU" at bounding box center [0, 0] width 0 height 0
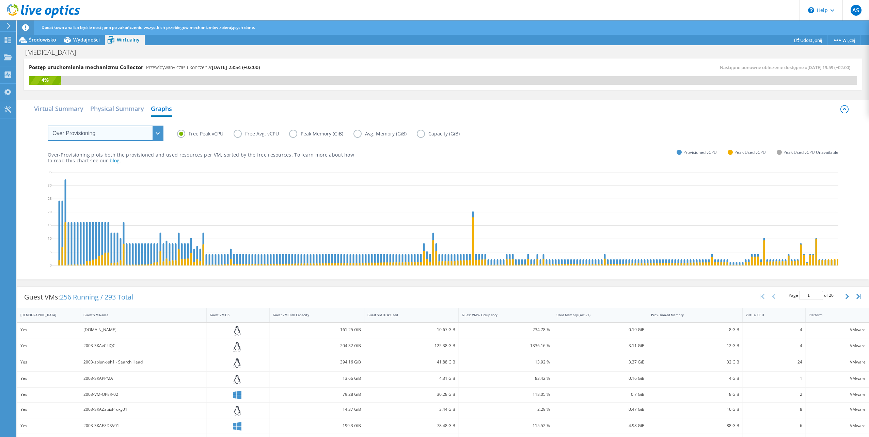
click at [160, 132] on select "VM Resource Distribution Provisioning Contrast Over Provisioning" at bounding box center [106, 133] width 116 height 15
click at [48, 126] on select "VM Resource Distribution Provisioning Contrast Over Provisioning" at bounding box center [106, 133] width 116 height 15
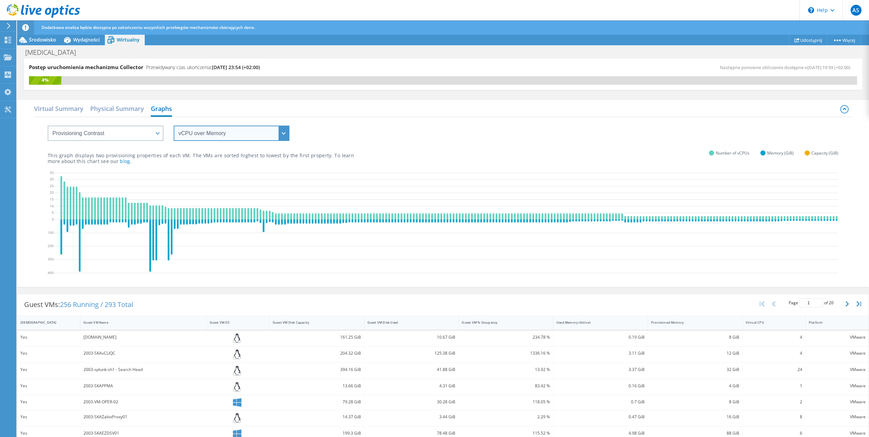
click at [191, 134] on select "vCPU over Memory vCPU over Capacity Memory over vCPU Memory over Capacity Capac…" at bounding box center [232, 133] width 116 height 15
click at [158, 133] on select "VM Resource Distribution Provisioning Contrast Over Provisioning" at bounding box center [106, 133] width 116 height 15
select select "VM Resource Distribution"
click at [48, 126] on select "VM Resource Distribution Provisioning Contrast Over Provisioning" at bounding box center [106, 133] width 116 height 15
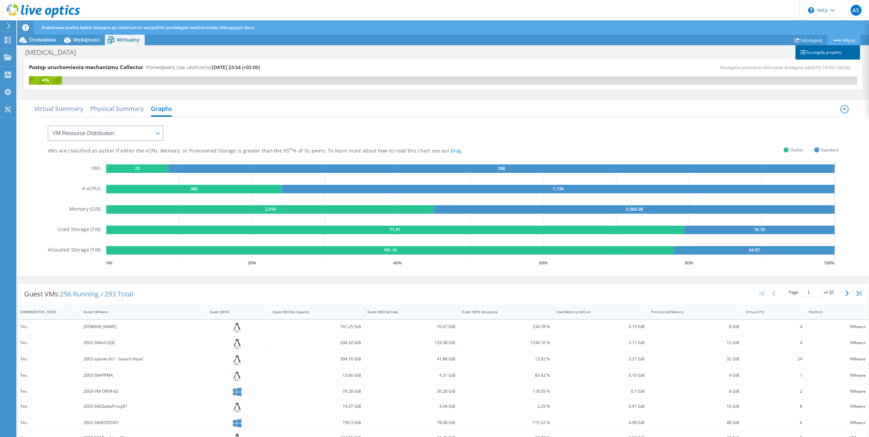
click at [820, 53] on link "Szczegóły projektu" at bounding box center [828, 52] width 65 height 14
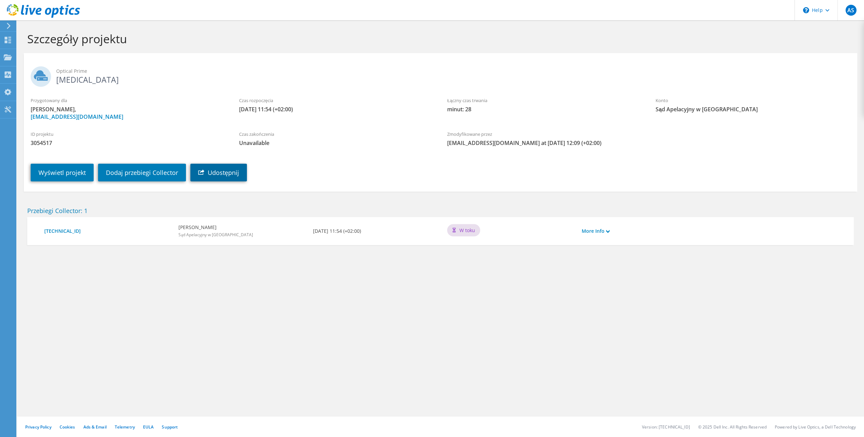
click at [245, 173] on link "Udostępnij" at bounding box center [218, 173] width 57 height 18
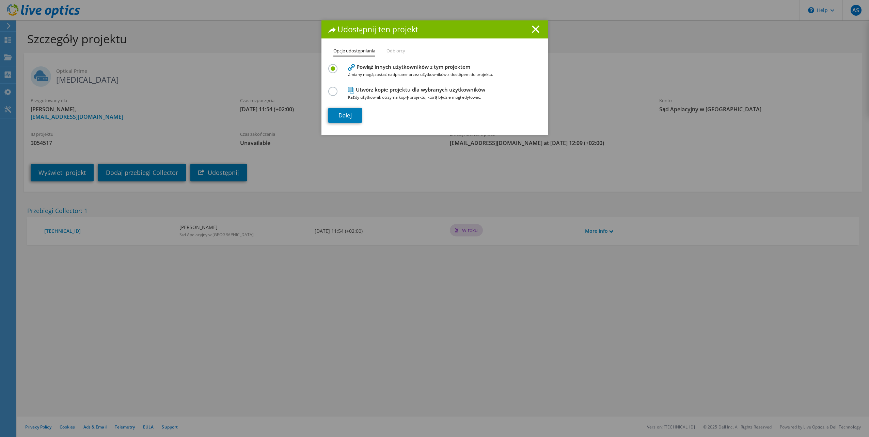
click at [390, 53] on li "Odbiorcy" at bounding box center [396, 51] width 19 height 9
click at [352, 116] on link "Dalej" at bounding box center [345, 115] width 34 height 15
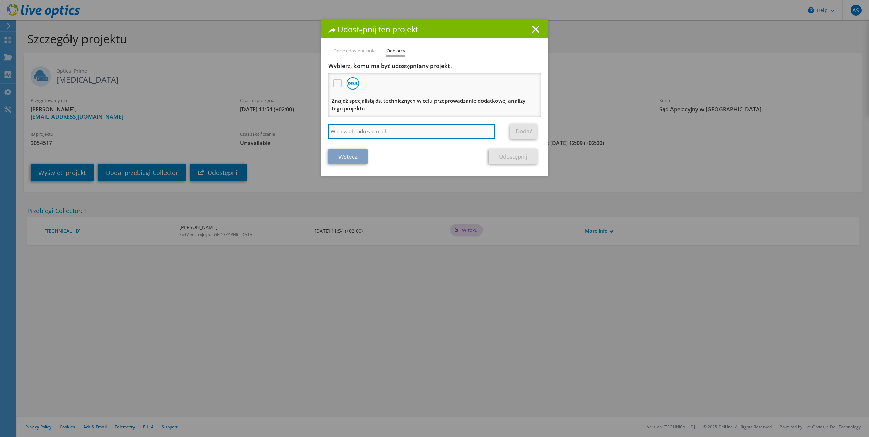
click at [398, 131] on input "search" at bounding box center [411, 131] width 167 height 15
type input "miroslaw.kmiec@katowice.sa.gov.pl"
click at [526, 131] on link "Dodać" at bounding box center [523, 131] width 27 height 15
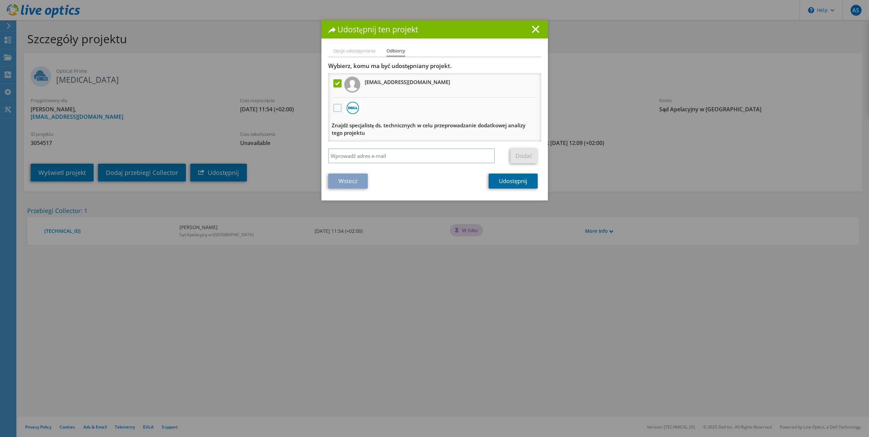
click at [526, 182] on link "Udostępnij" at bounding box center [513, 181] width 49 height 15
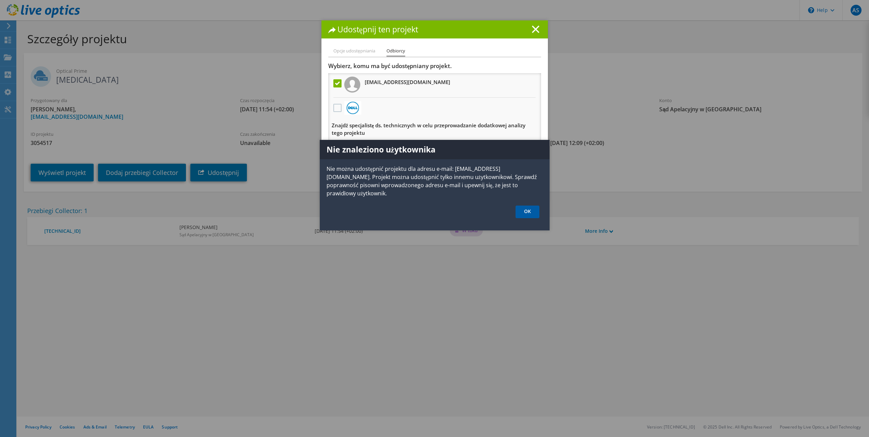
click at [531, 211] on link "OK" at bounding box center [528, 212] width 24 height 13
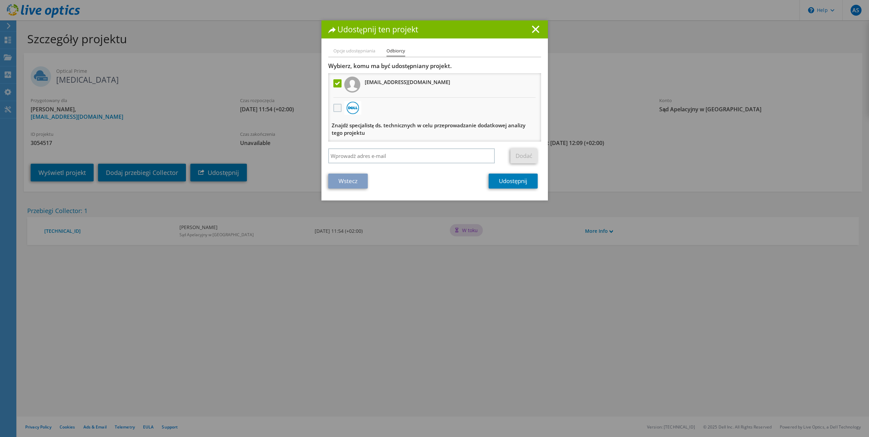
click at [335, 106] on label at bounding box center [338, 108] width 10 height 8
click at [0, 0] on input "checkbox" at bounding box center [0, 0] width 0 height 0
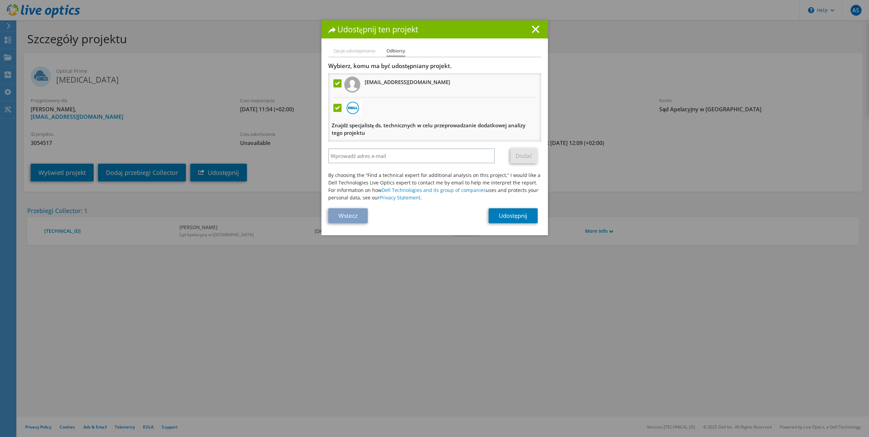
click at [335, 106] on label at bounding box center [338, 108] width 10 height 8
click at [0, 0] on input "checkbox" at bounding box center [0, 0] width 0 height 0
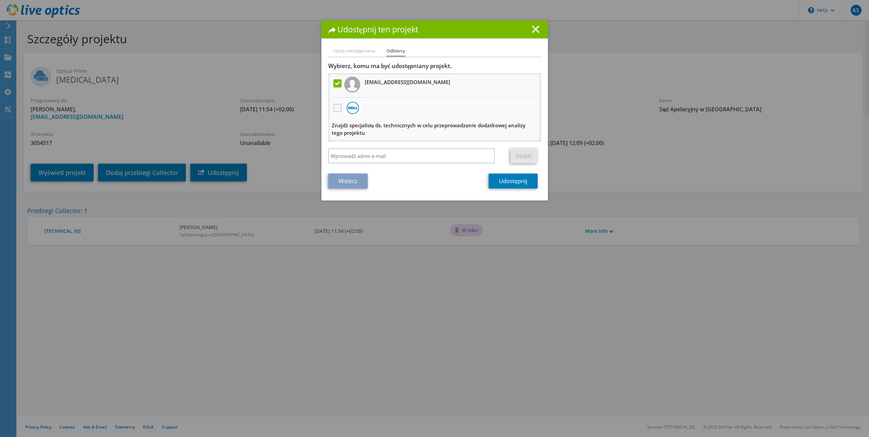
click at [335, 106] on label at bounding box center [338, 108] width 10 height 8
click at [0, 0] on input "checkbox" at bounding box center [0, 0] width 0 height 0
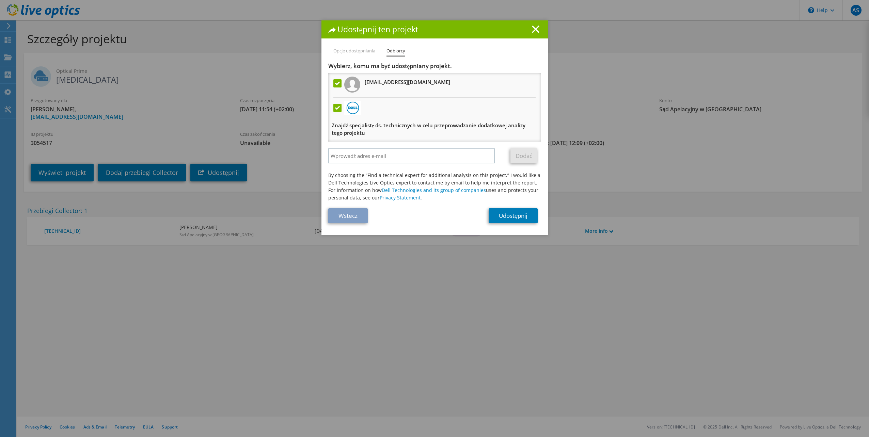
click at [335, 106] on label at bounding box center [338, 108] width 10 height 8
click at [0, 0] on input "checkbox" at bounding box center [0, 0] width 0 height 0
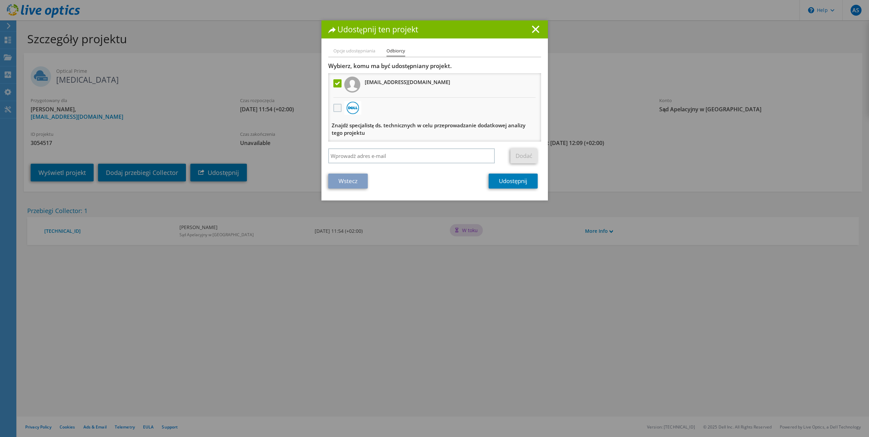
click at [335, 106] on label at bounding box center [338, 108] width 10 height 8
click at [0, 0] on input "checkbox" at bounding box center [0, 0] width 0 height 0
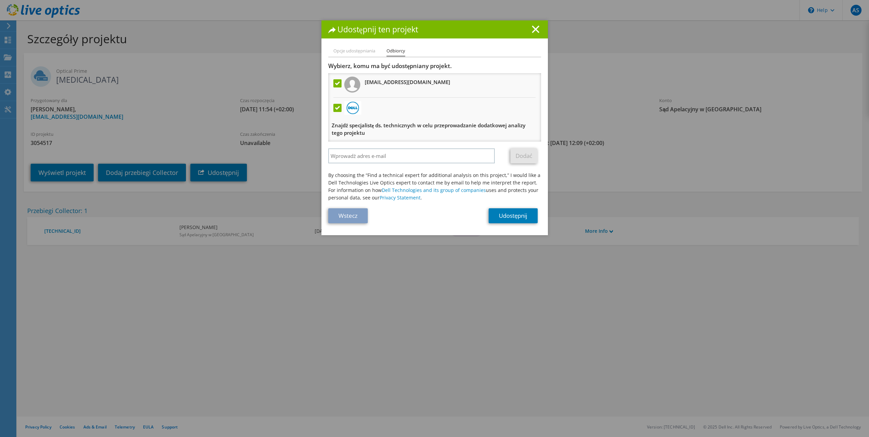
click at [335, 106] on label at bounding box center [338, 108] width 10 height 8
click at [0, 0] on input "checkbox" at bounding box center [0, 0] width 0 height 0
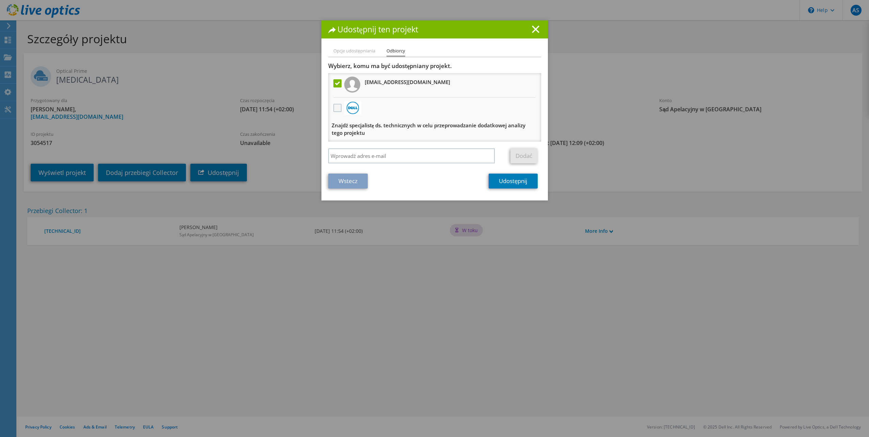
click at [335, 106] on label at bounding box center [338, 108] width 10 height 8
click at [0, 0] on input "checkbox" at bounding box center [0, 0] width 0 height 0
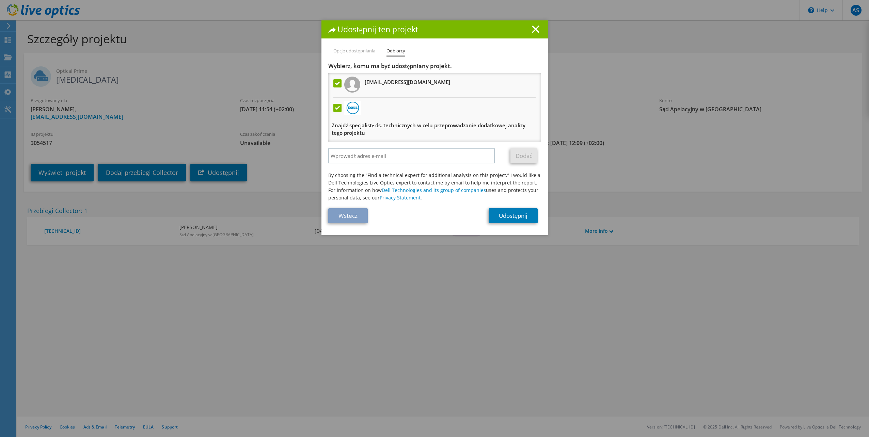
click at [333, 108] on label at bounding box center [338, 108] width 10 height 8
click at [0, 0] on input "checkbox" at bounding box center [0, 0] width 0 height 0
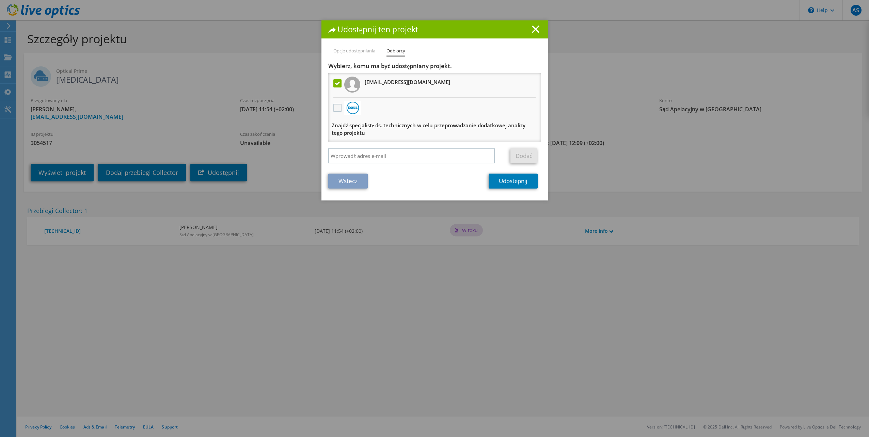
click at [334, 109] on label at bounding box center [338, 108] width 10 height 8
click at [0, 0] on input "checkbox" at bounding box center [0, 0] width 0 height 0
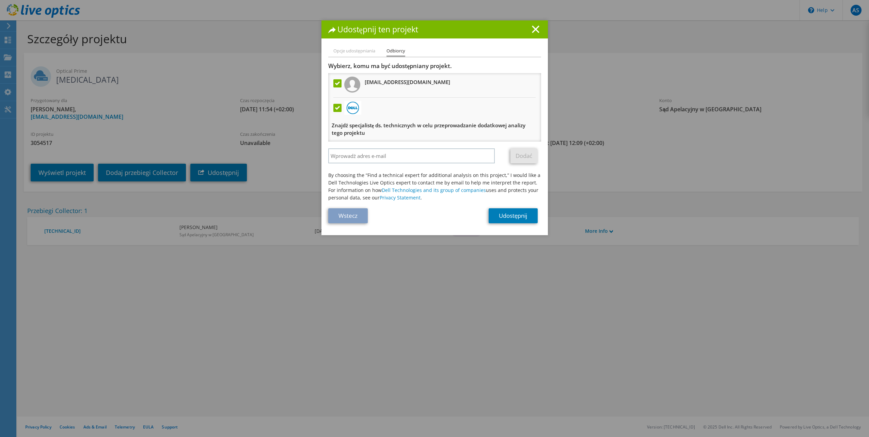
click at [335, 108] on label at bounding box center [338, 108] width 10 height 8
click at [0, 0] on input "checkbox" at bounding box center [0, 0] width 0 height 0
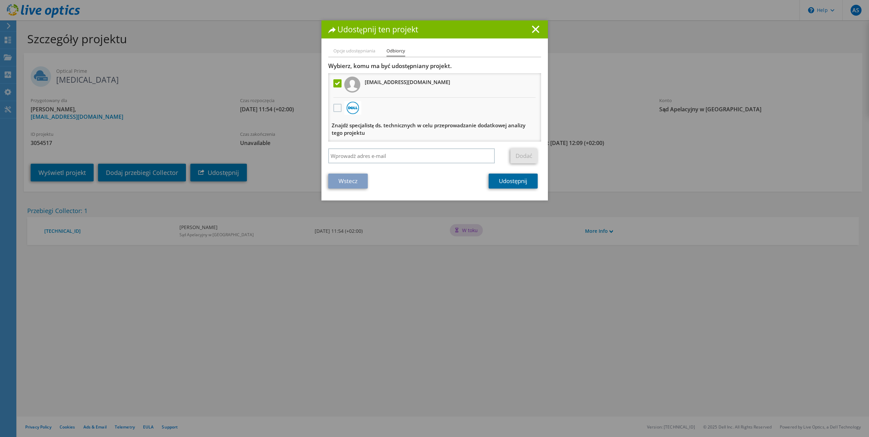
click at [499, 179] on link "Udostępnij" at bounding box center [513, 181] width 49 height 15
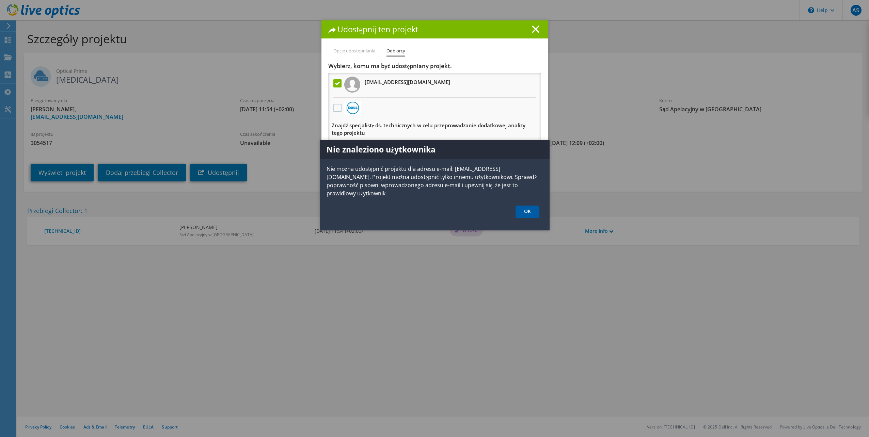
click at [523, 212] on link "OK" at bounding box center [528, 212] width 24 height 13
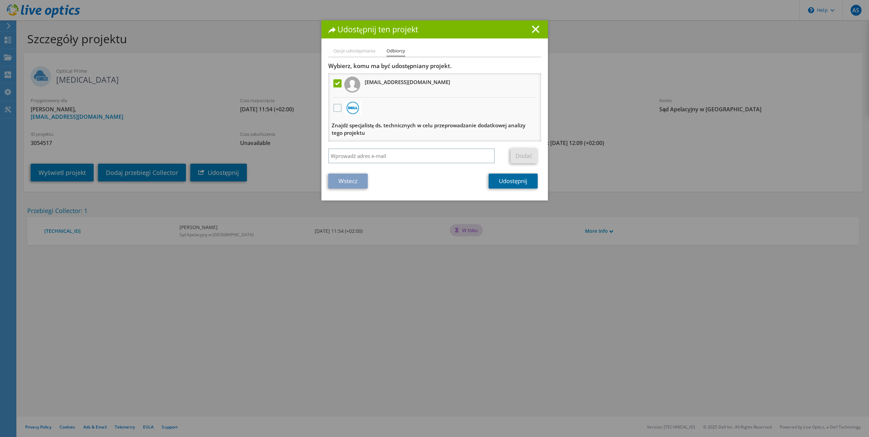
click at [509, 179] on link "Udostępnij" at bounding box center [513, 181] width 49 height 15
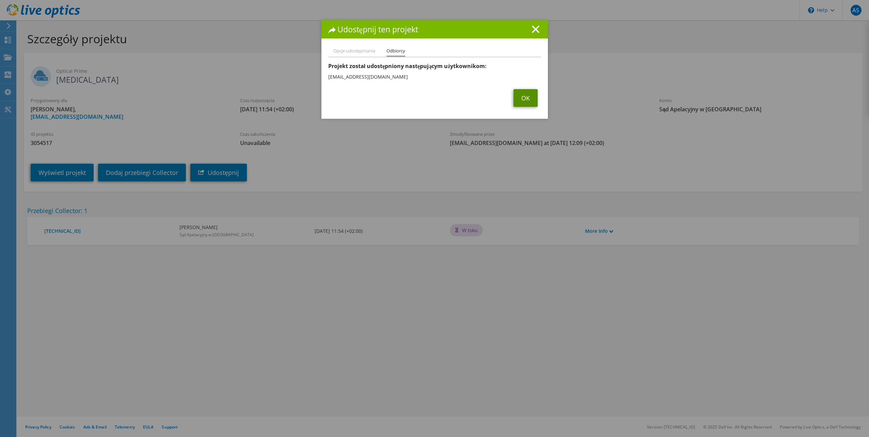
click at [522, 97] on link "OK" at bounding box center [526, 98] width 24 height 18
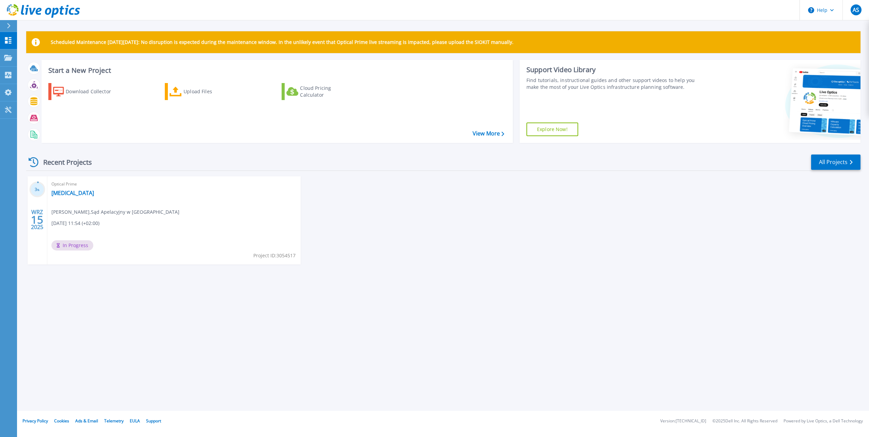
drag, startPoint x: 97, startPoint y: 10, endPoint x: 28, endPoint y: 8, distance: 69.8
click at [28, 8] on header "Help AS Użytkownik końcowy [PERSON_NAME] [EMAIL_ADDRESS][DOMAIN_NAME] Sąd Apela…" at bounding box center [434, 10] width 869 height 20
drag, startPoint x: 88, startPoint y: 11, endPoint x: 73, endPoint y: 11, distance: 15.7
click at [67, 12] on header "Help AS Użytkownik końcowy [PERSON_NAME] [EMAIL_ADDRESS][DOMAIN_NAME] Sąd Apela…" at bounding box center [434, 10] width 869 height 20
click at [62, 195] on link "[MEDICAL_DATA]" at bounding box center [72, 193] width 43 height 7
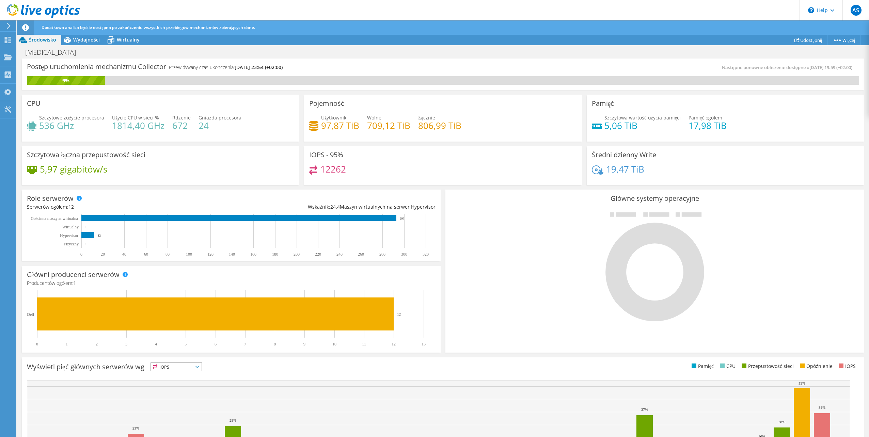
click at [155, 11] on header "AS Użytkownik końcowy [PERSON_NAME] [EMAIL_ADDRESS][DOMAIN_NAME] Sąd Apelacyjny…" at bounding box center [434, 10] width 869 height 20
click at [79, 37] on span "Wydajności" at bounding box center [86, 39] width 27 height 6
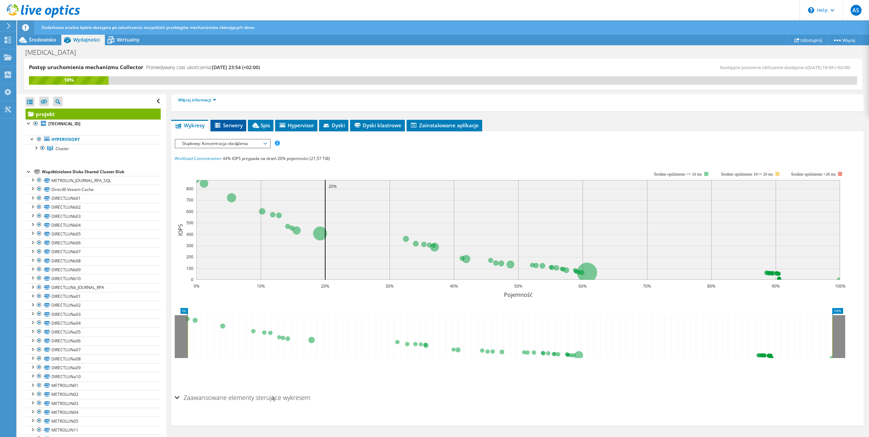
click at [232, 126] on span "Serwery" at bounding box center [228, 125] width 29 height 7
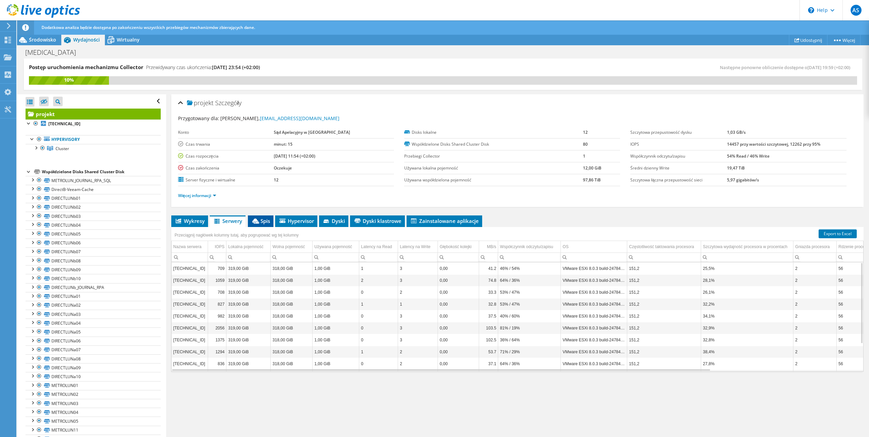
click at [264, 221] on span "Spis" at bounding box center [260, 221] width 19 height 7
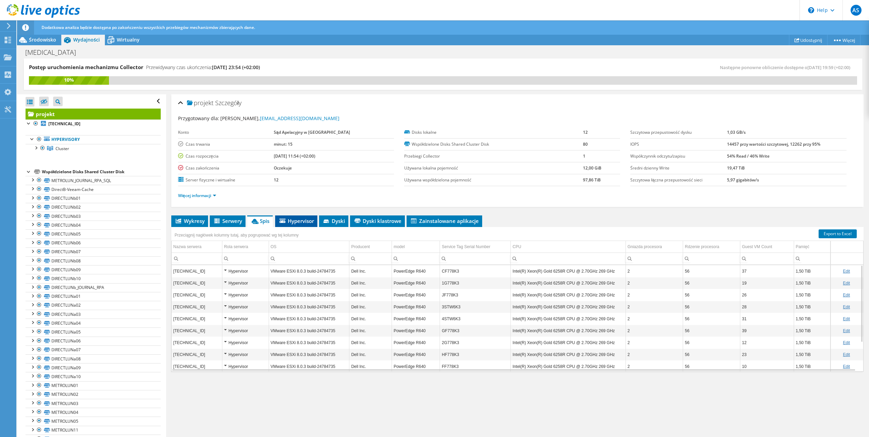
click at [298, 221] on span "Hypervisor" at bounding box center [296, 221] width 35 height 7
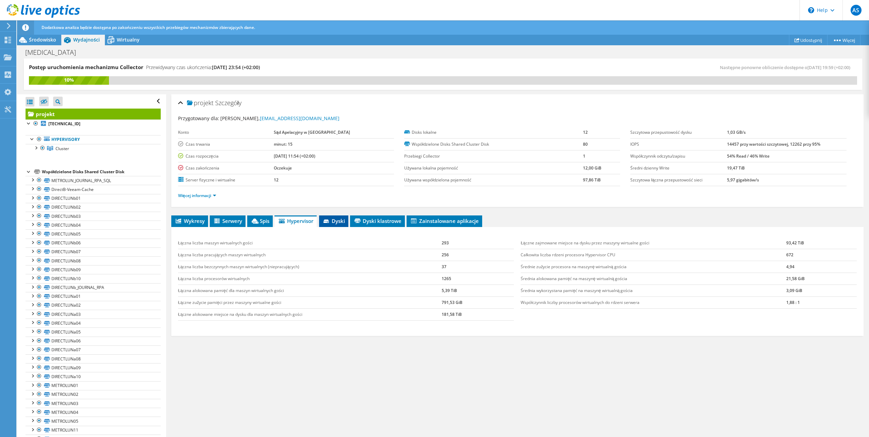
click at [340, 223] on span "Dyski" at bounding box center [333, 221] width 22 height 7
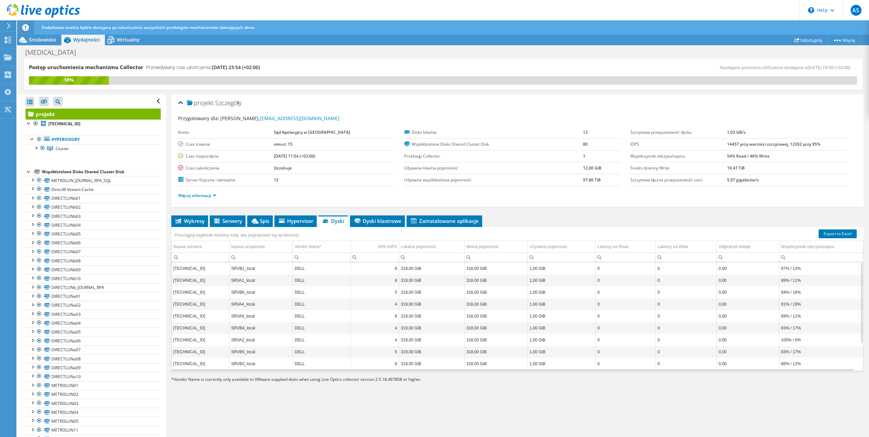
click at [386, 227] on div "Przeciągnij nagłówek kolumny tutaj, aby pogrupować wg tej kolumny" at bounding box center [517, 231] width 692 height 9
click at [382, 220] on span "Dyski klastrowe" at bounding box center [377, 221] width 48 height 7
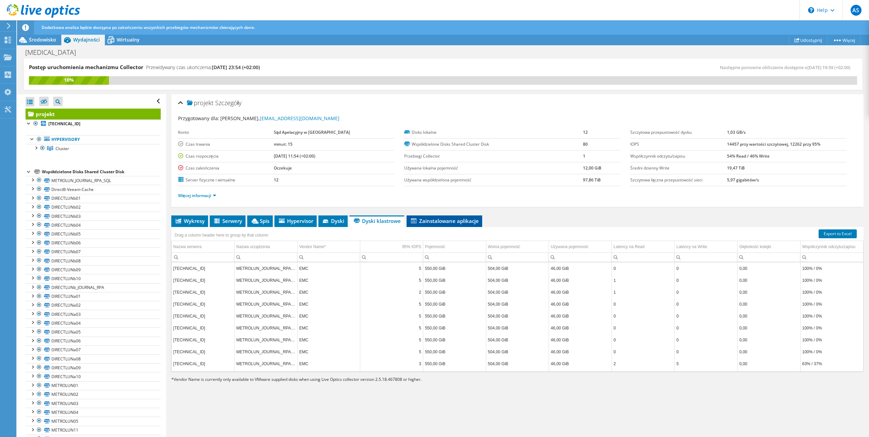
click at [420, 224] on span "Zainstalowane aplikacje" at bounding box center [444, 221] width 69 height 7
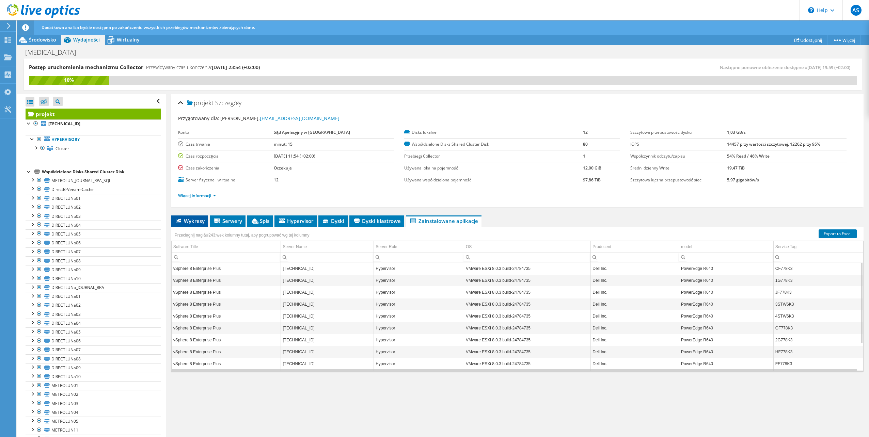
click at [189, 222] on span "Wykresy" at bounding box center [190, 221] width 30 height 7
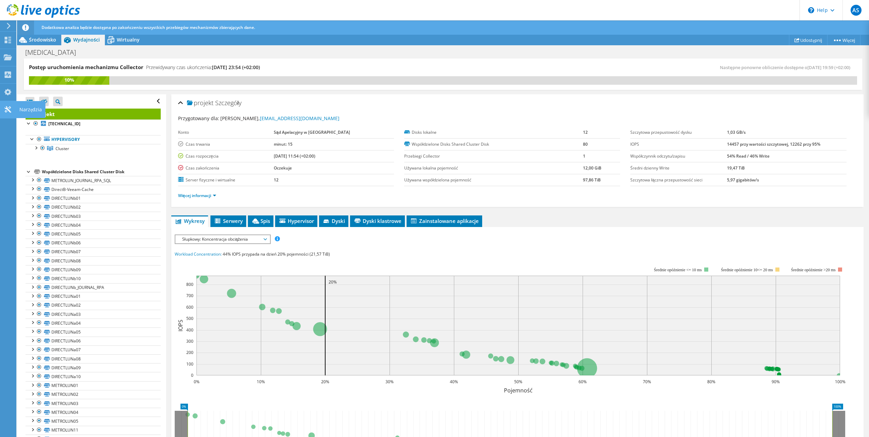
click at [5, 109] on icon at bounding box center [8, 109] width 8 height 6
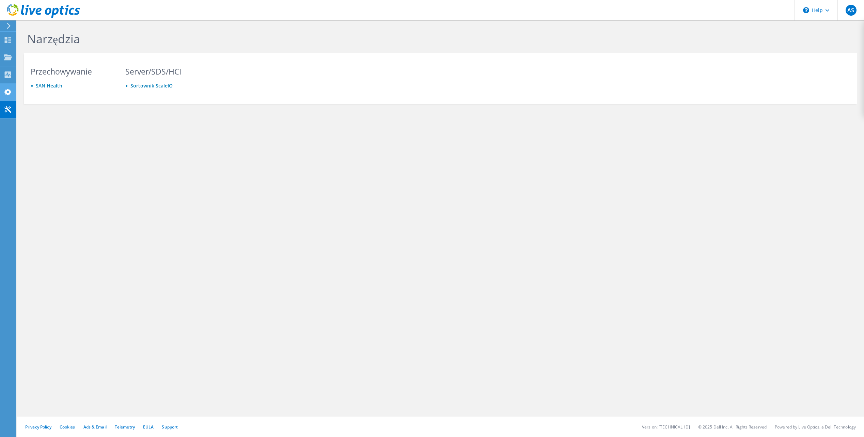
click at [4, 93] on icon at bounding box center [8, 92] width 8 height 6
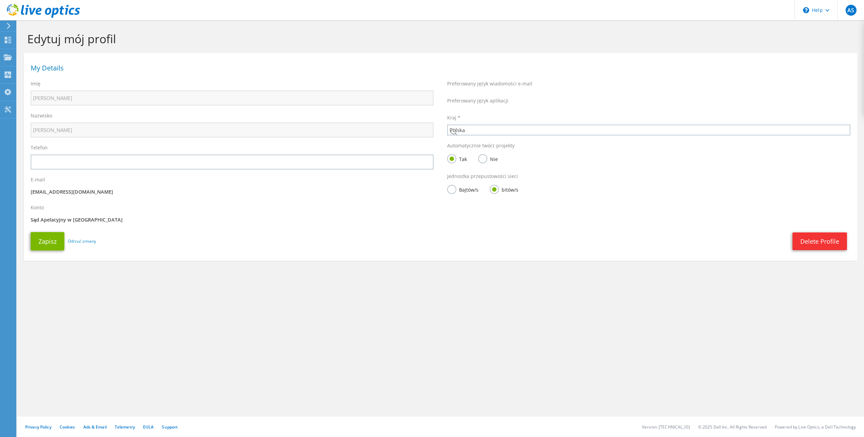
select select "173"
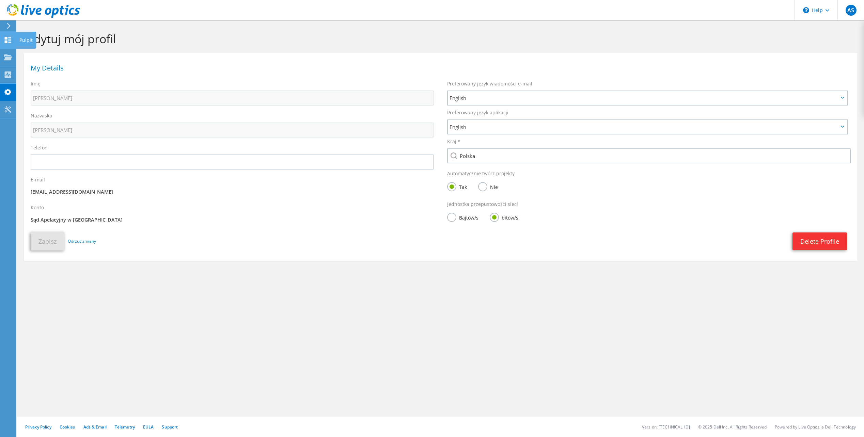
click at [7, 38] on icon at bounding box center [8, 40] width 8 height 6
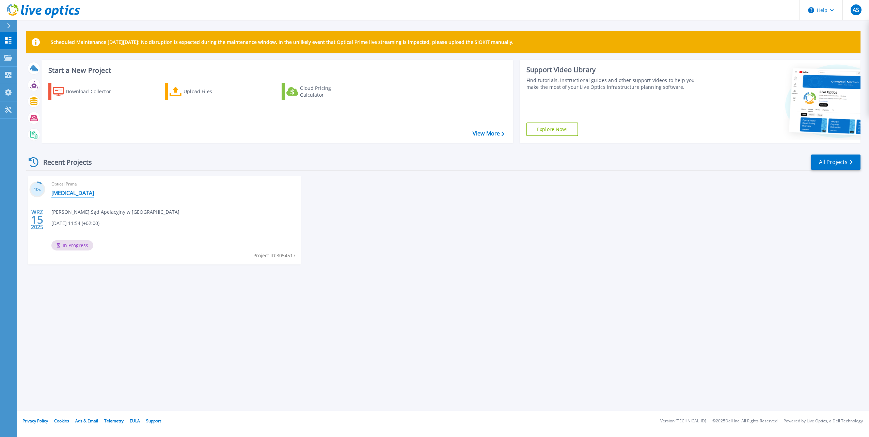
click at [59, 193] on link "[MEDICAL_DATA]" at bounding box center [72, 193] width 43 height 7
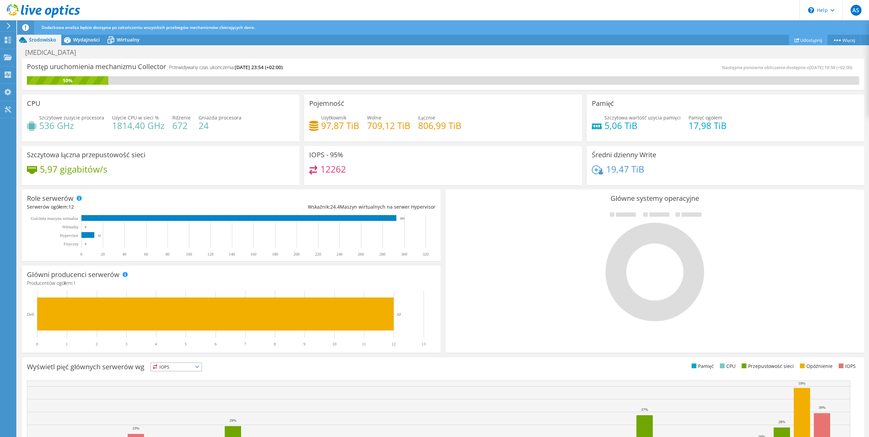
click at [808, 41] on link "Udostępnij" at bounding box center [808, 40] width 38 height 11
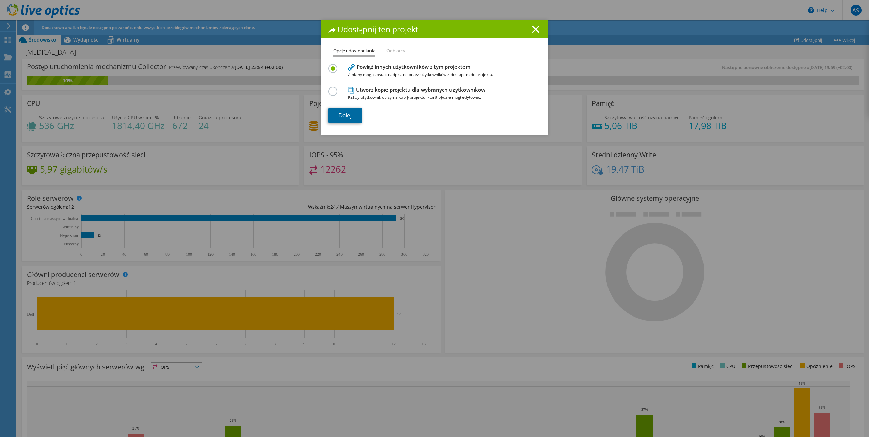
click at [335, 116] on link "Dalej" at bounding box center [345, 115] width 34 height 15
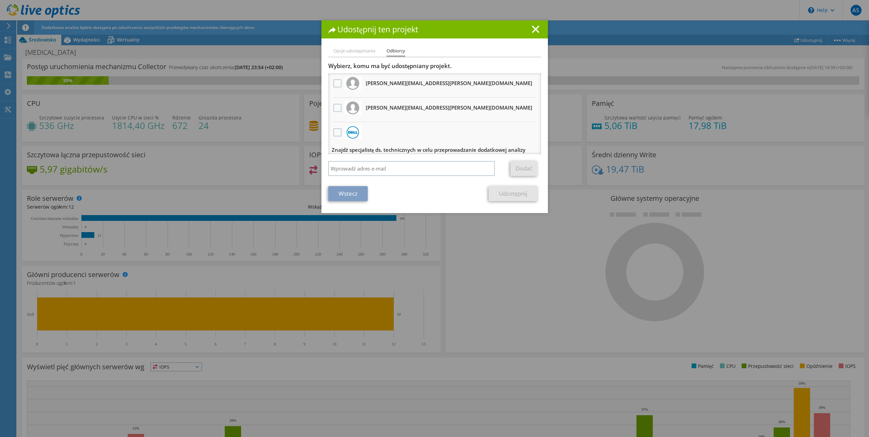
drag, startPoint x: 533, startPoint y: 28, endPoint x: 506, endPoint y: 31, distance: 26.5
click at [506, 31] on h1 "Udostępnij ten projekt" at bounding box center [434, 30] width 213 height 8
click at [384, 170] on input "search" at bounding box center [411, 168] width 167 height 15
type input "jaroslaw.fatyga@gliwice.so.gov.pl"
click at [524, 166] on link "Dodać" at bounding box center [523, 168] width 27 height 15
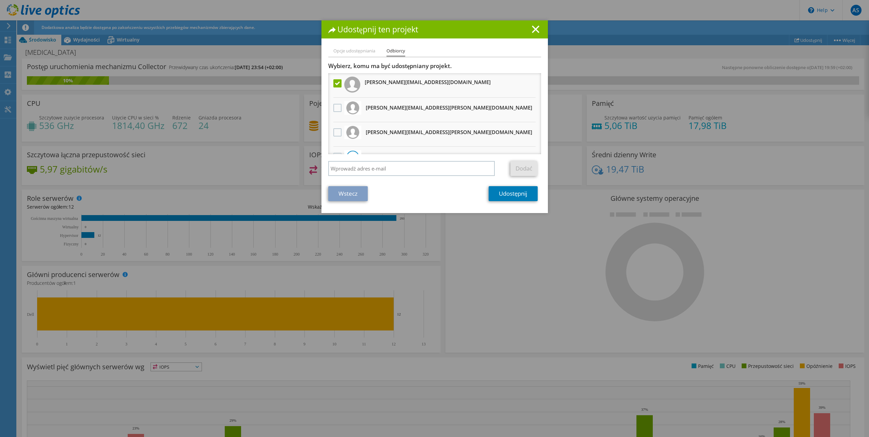
click at [334, 81] on label at bounding box center [338, 83] width 10 height 8
click at [0, 0] on input "checkbox" at bounding box center [0, 0] width 0 height 0
click at [334, 81] on label at bounding box center [338, 83] width 10 height 8
click at [0, 0] on input "checkbox" at bounding box center [0, 0] width 0 height 0
click at [408, 169] on input "search" at bounding box center [411, 168] width 167 height 15
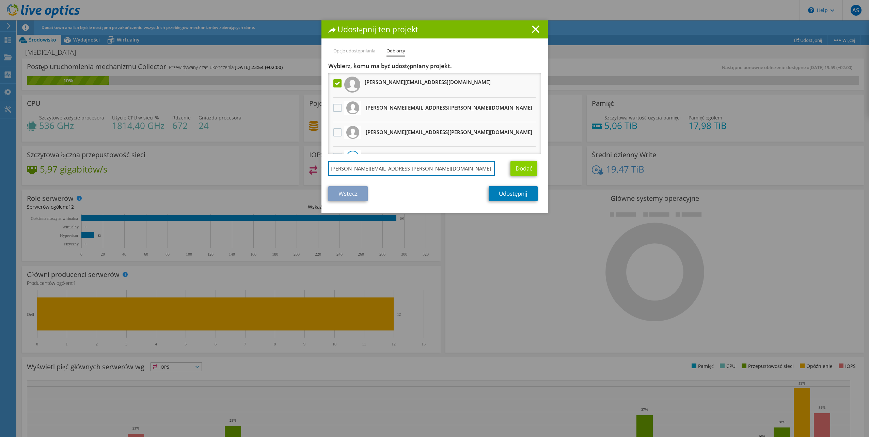
type input "grzegorz.kolodziejski@katowice.sa.gov.pl"
click at [530, 170] on link "Dodać" at bounding box center [523, 168] width 27 height 15
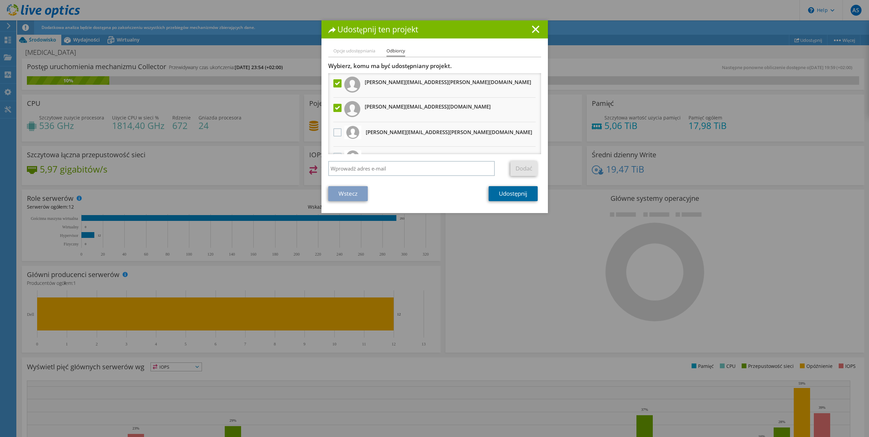
click at [511, 192] on link "Udostępnij" at bounding box center [513, 193] width 49 height 15
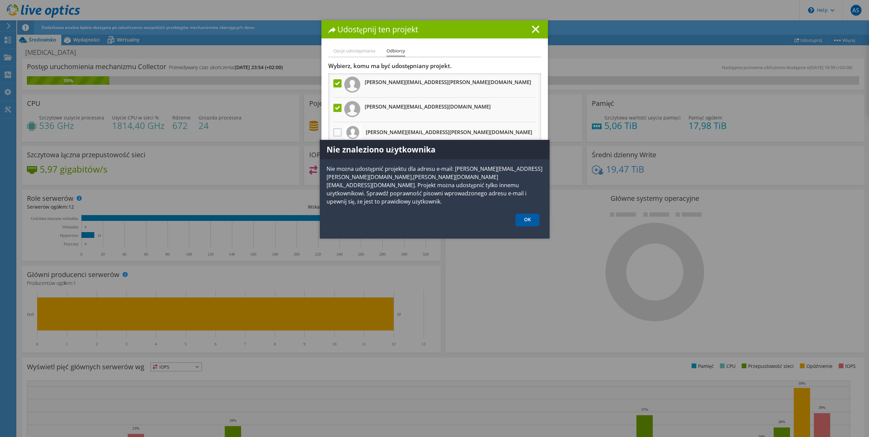
click at [521, 214] on link "OK" at bounding box center [528, 220] width 24 height 13
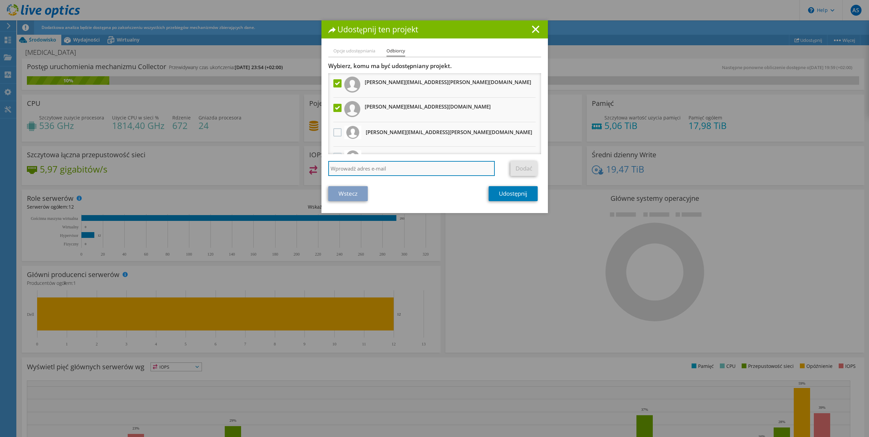
click at [374, 165] on input "search" at bounding box center [411, 168] width 167 height 15
type input "artur.nowak@katowice.sa.gov.pl"
click at [517, 166] on link "Dodać" at bounding box center [523, 168] width 27 height 15
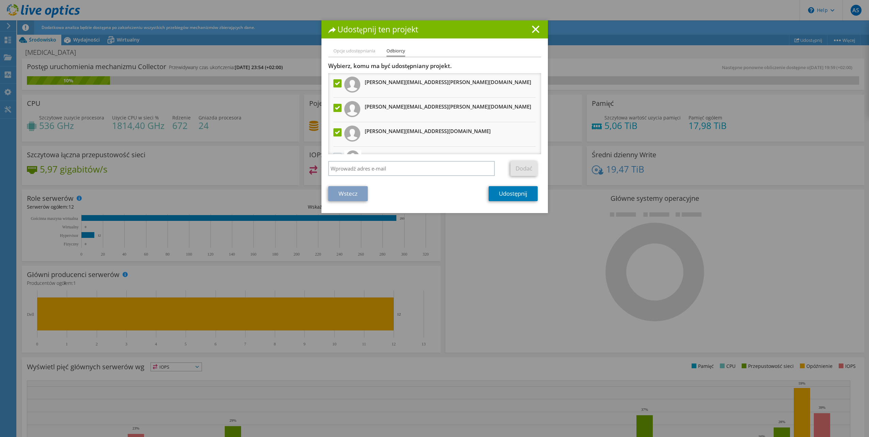
click at [335, 106] on label at bounding box center [338, 108] width 10 height 8
click at [0, 0] on input "checkbox" at bounding box center [0, 0] width 0 height 0
click at [333, 133] on label at bounding box center [338, 132] width 10 height 8
click at [0, 0] on input "checkbox" at bounding box center [0, 0] width 0 height 0
click at [503, 193] on link "Udostępnij" at bounding box center [513, 193] width 49 height 15
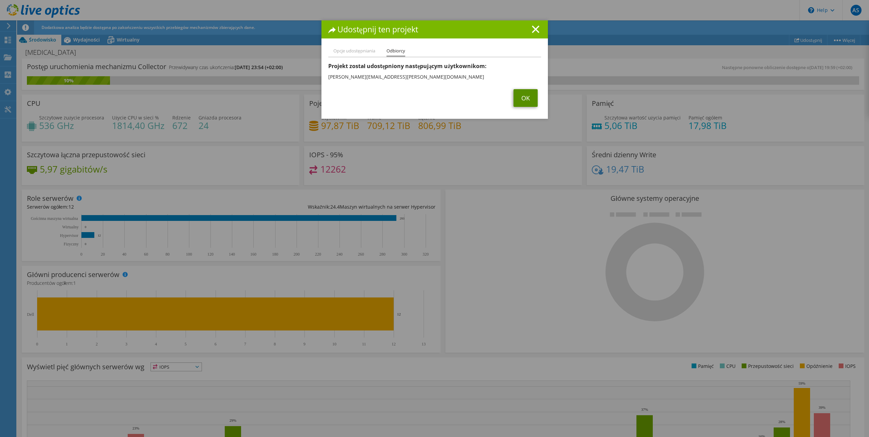
click at [524, 98] on link "OK" at bounding box center [526, 98] width 24 height 18
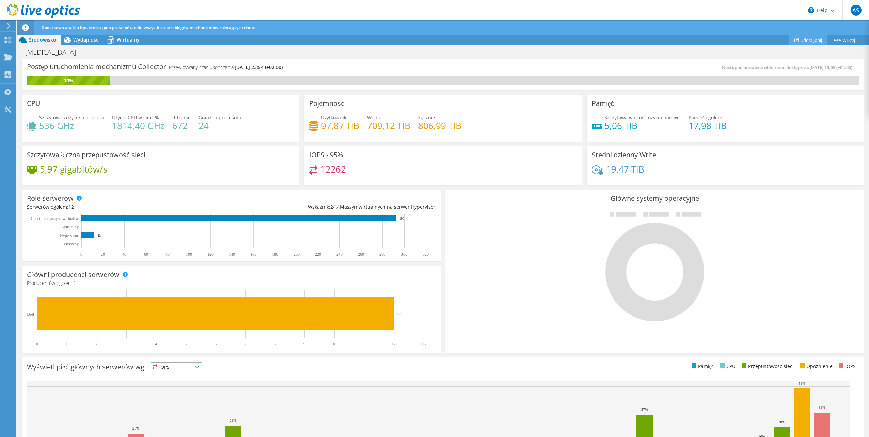
click at [799, 38] on link "Udostępnij" at bounding box center [808, 40] width 38 height 11
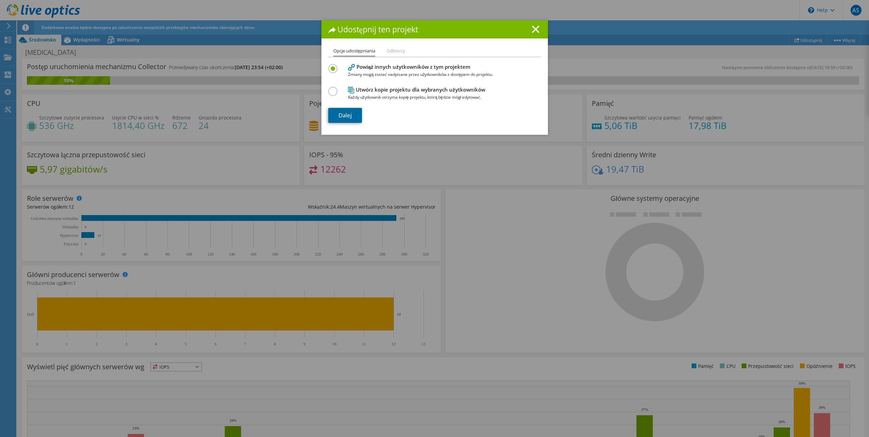
click at [358, 114] on link "Dalej" at bounding box center [345, 115] width 34 height 15
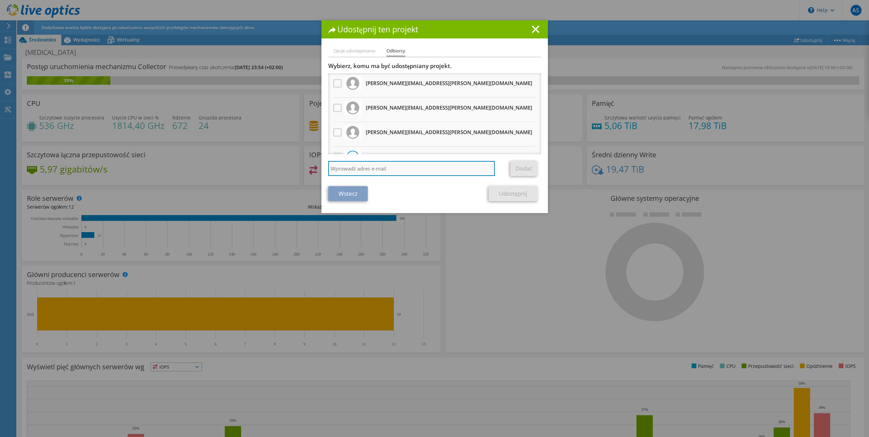
click at [392, 166] on input "search" at bounding box center [411, 168] width 167 height 15
type input "jaroslaw.fatyga@gliwice.so.gov.pl"
drag, startPoint x: 429, startPoint y: 170, endPoint x: 260, endPoint y: 155, distance: 169.6
click at [260, 155] on div "Udostępnij ten projekt Opcje udostępniania Odbiorcy Powiąż innych użytkowników …" at bounding box center [434, 218] width 869 height 396
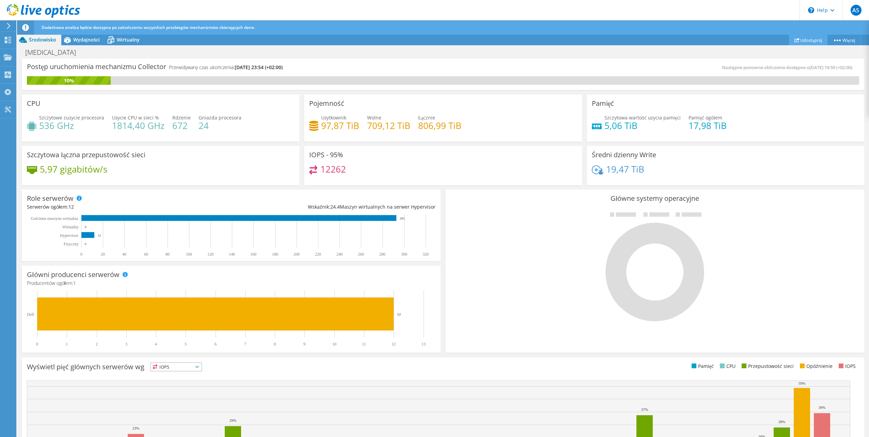
click at [810, 41] on link "Udostępnij" at bounding box center [808, 40] width 38 height 11
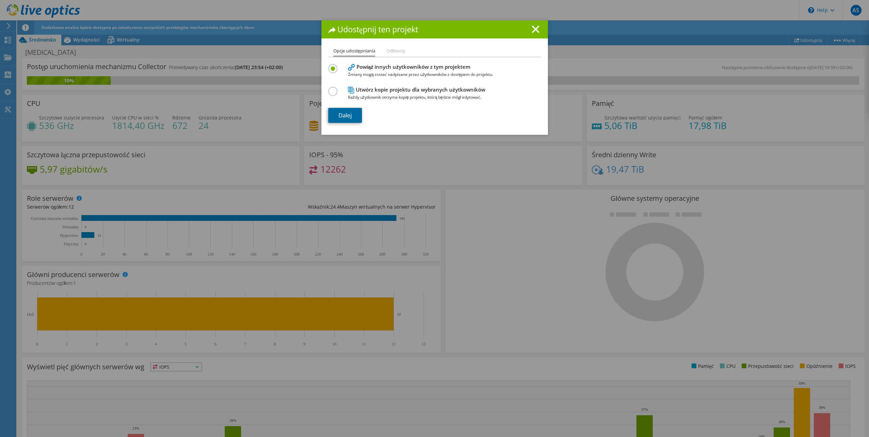
click at [349, 114] on link "Dalej" at bounding box center [345, 115] width 34 height 15
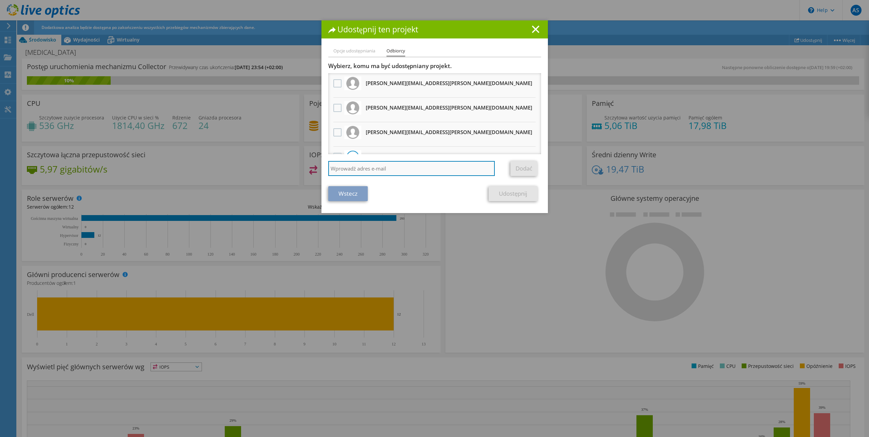
click at [396, 173] on input "search" at bounding box center [411, 168] width 167 height 15
type input "jaroslaw.fatyga@gliwice.so.gov.pl"
click at [526, 166] on link "Dodać" at bounding box center [523, 168] width 27 height 15
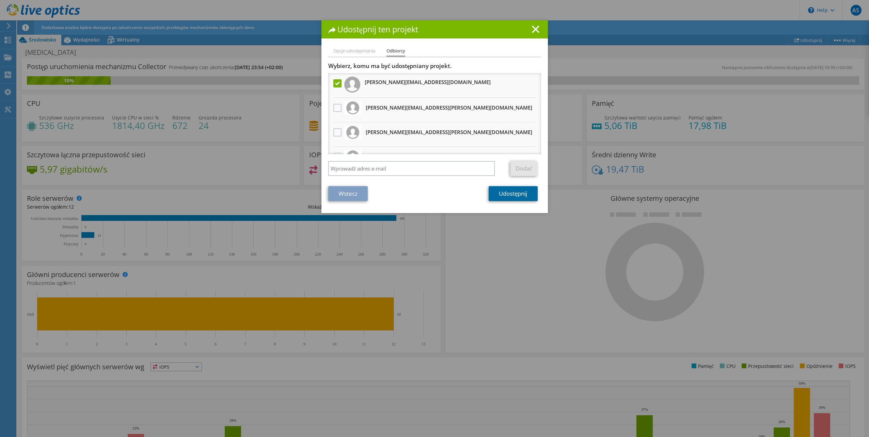
click at [507, 191] on link "Udostępnij" at bounding box center [513, 193] width 49 height 15
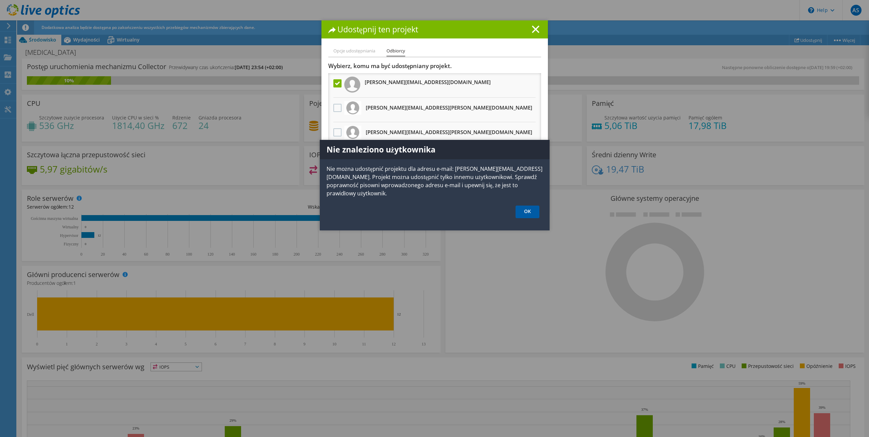
click at [525, 213] on link "OK" at bounding box center [528, 212] width 24 height 13
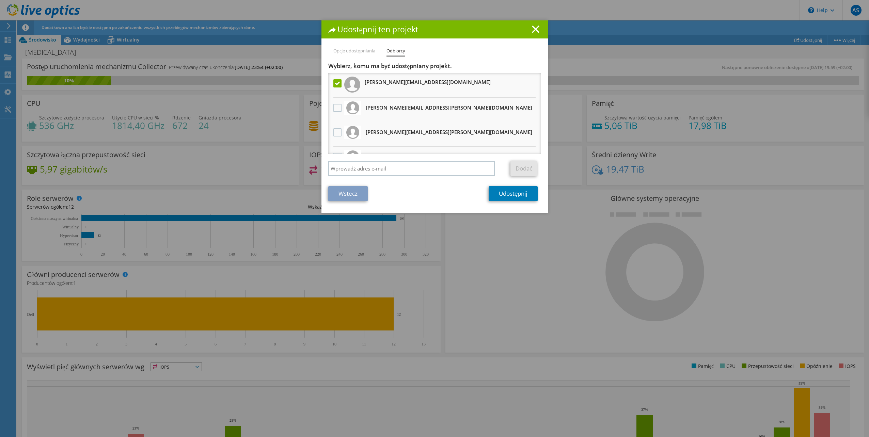
click at [335, 86] on label at bounding box center [338, 83] width 10 height 8
click at [0, 0] on input "checkbox" at bounding box center [0, 0] width 0 height 0
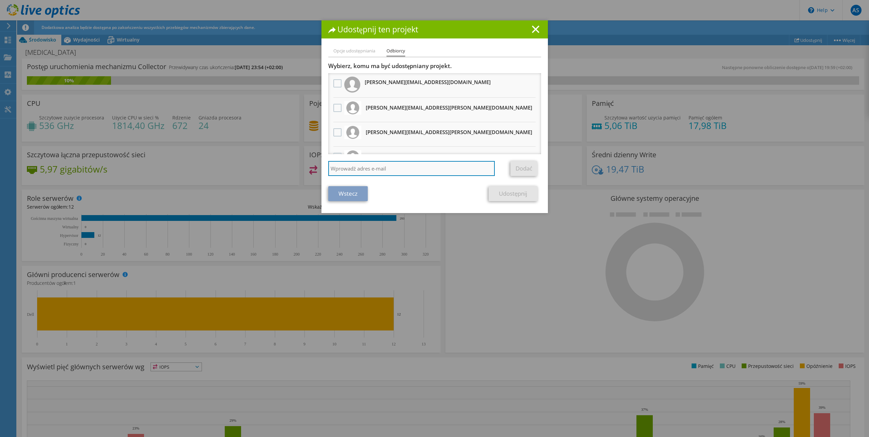
click at [383, 166] on input "search" at bounding box center [411, 168] width 167 height 15
type input "grzegorz.kolodziejski@katowice.sa.gov.pl"
click at [519, 169] on link "Dodać" at bounding box center [523, 168] width 27 height 15
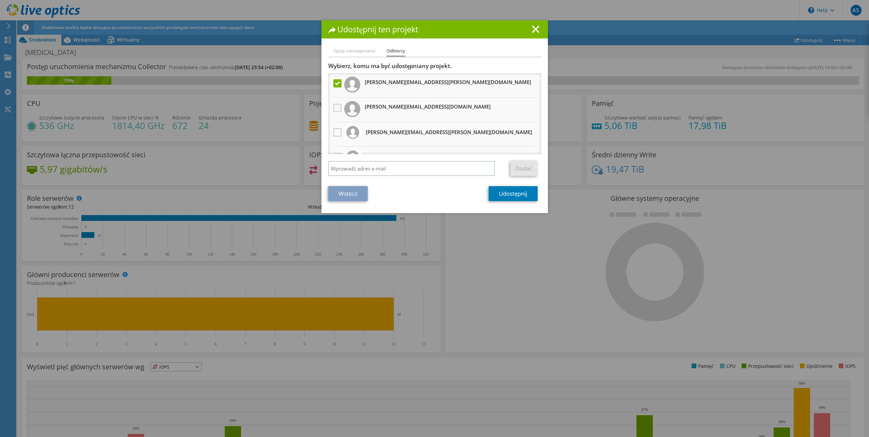
click at [335, 108] on label at bounding box center [338, 108] width 10 height 8
click at [0, 0] on input "checkbox" at bounding box center [0, 0] width 0 height 0
click at [507, 192] on link "Udostępnij" at bounding box center [513, 193] width 49 height 15
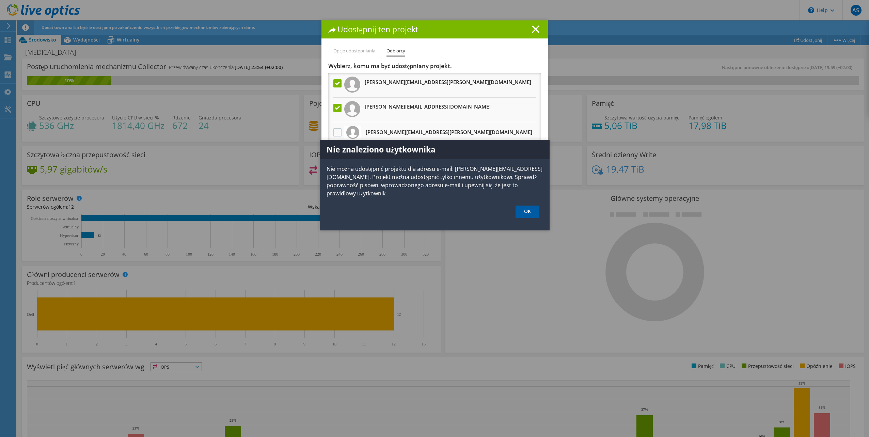
click at [524, 210] on link "OK" at bounding box center [528, 212] width 24 height 13
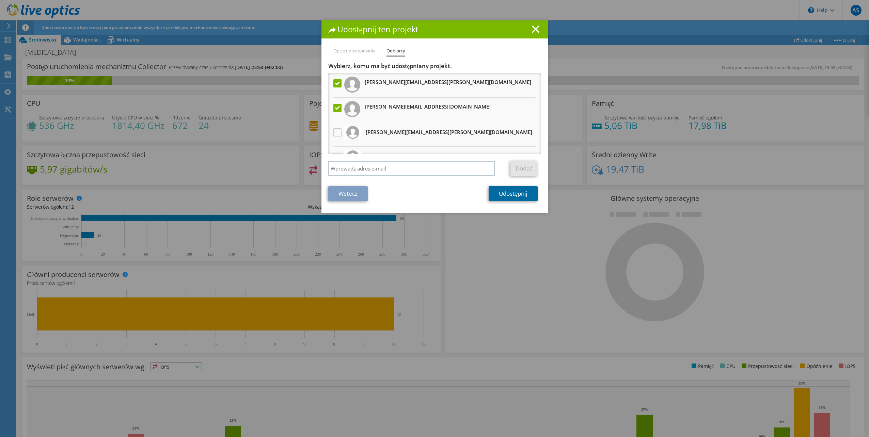
click at [509, 194] on link "Udostępnij" at bounding box center [513, 193] width 49 height 15
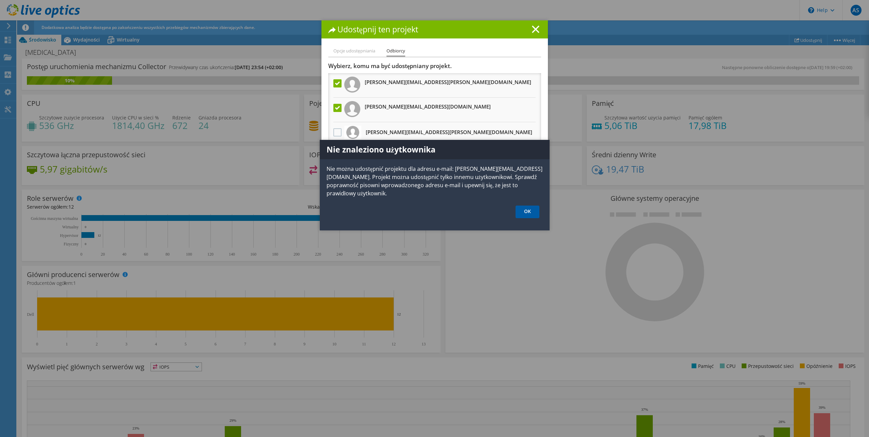
click at [523, 209] on link "OK" at bounding box center [528, 212] width 24 height 13
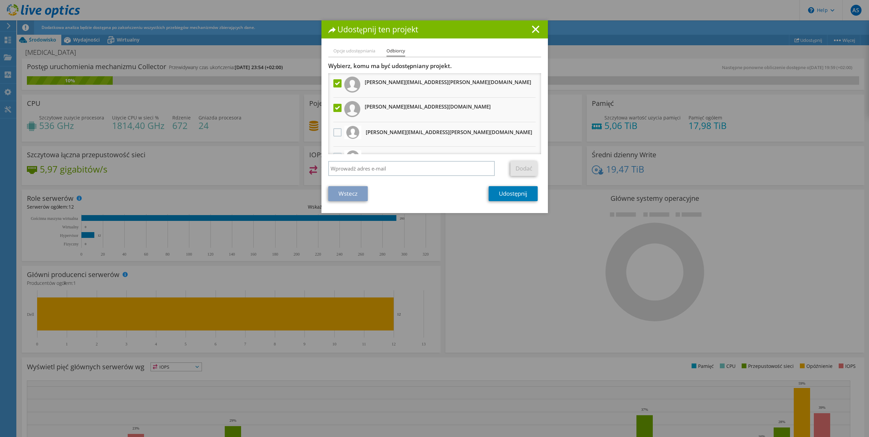
click at [335, 109] on label at bounding box center [338, 108] width 10 height 8
click at [0, 0] on input "checkbox" at bounding box center [0, 0] width 0 height 0
click at [514, 194] on link "Udostępnij" at bounding box center [513, 193] width 49 height 15
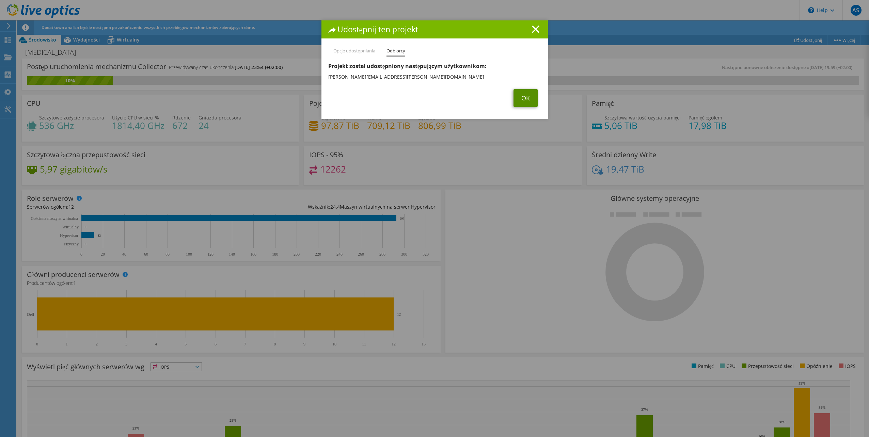
click at [532, 96] on link "OK" at bounding box center [526, 98] width 24 height 18
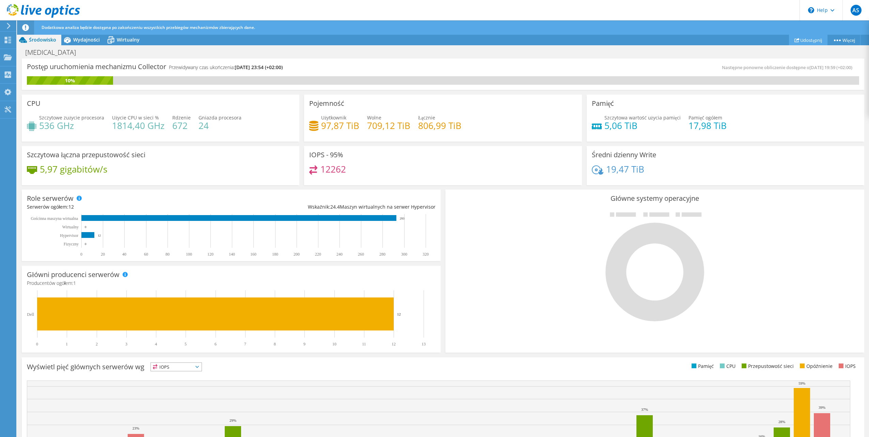
click at [816, 42] on link "Udostępnij" at bounding box center [808, 40] width 38 height 11
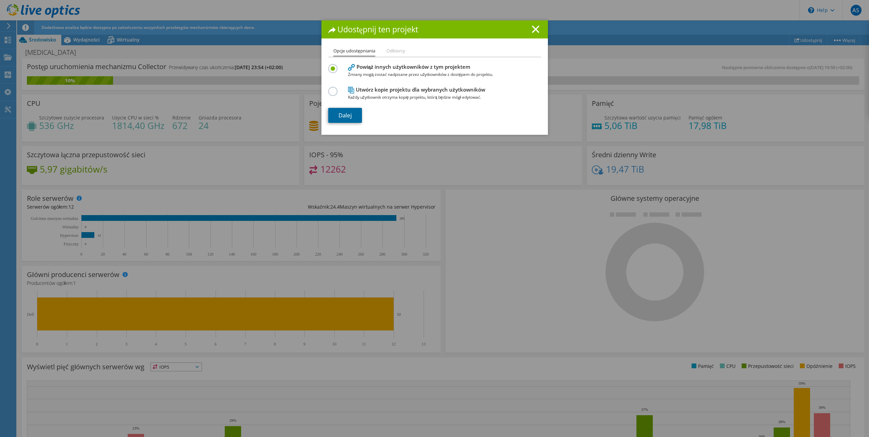
click at [346, 117] on link "Dalej" at bounding box center [345, 115] width 34 height 15
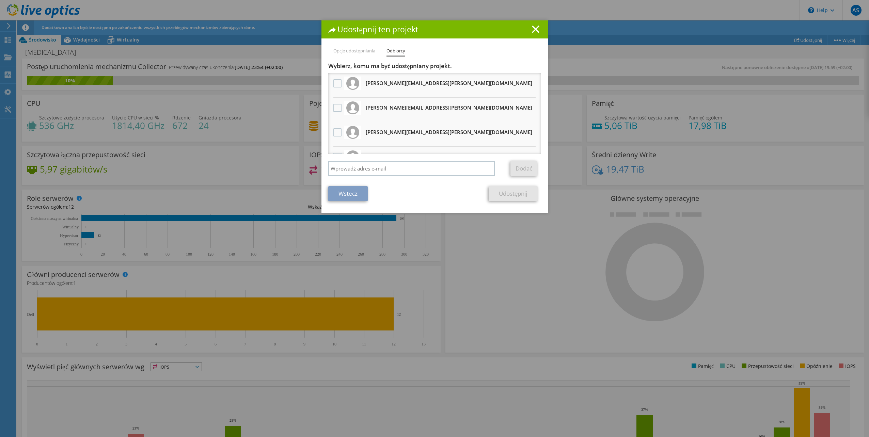
scroll to position [61, 0]
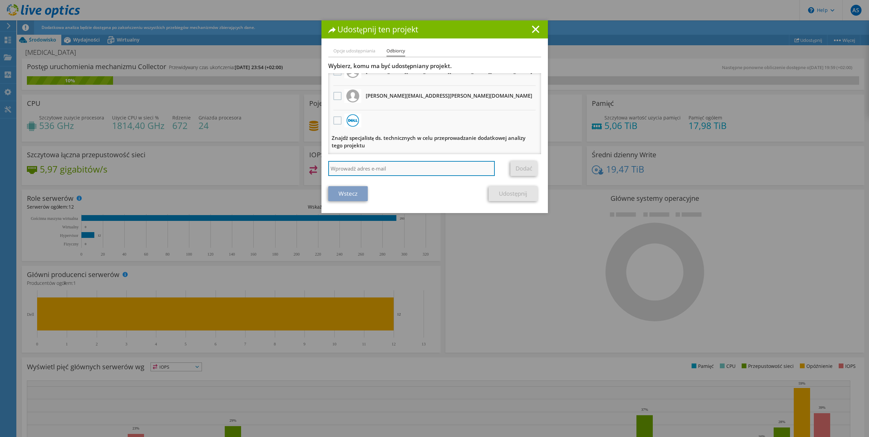
click at [362, 165] on input "search" at bounding box center [411, 168] width 167 height 15
paste input "https://app.liveoptics.com/dpackviewer/3054517"
type input "https://app.liveoptics.com/dpackviewer/3054517"
drag, startPoint x: 467, startPoint y: 166, endPoint x: 120, endPoint y: 151, distance: 347.0
click at [120, 151] on div "Udostępnij ten projekt Opcje udostępniania Odbiorcy Powiąż innych użytkowników …" at bounding box center [434, 218] width 869 height 396
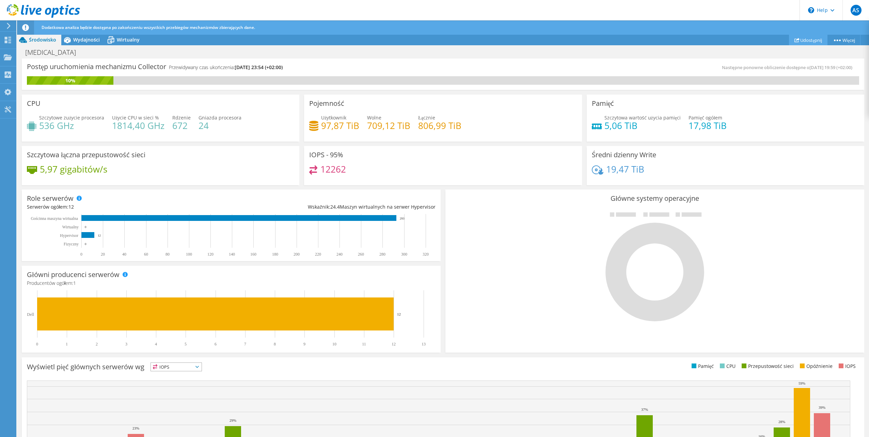
click at [802, 41] on link "Udostępnij" at bounding box center [808, 40] width 38 height 11
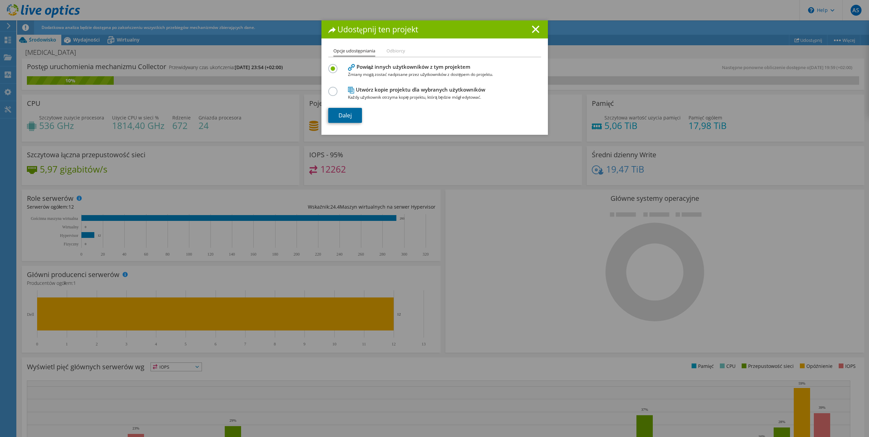
click at [348, 115] on link "Dalej" at bounding box center [345, 115] width 34 height 15
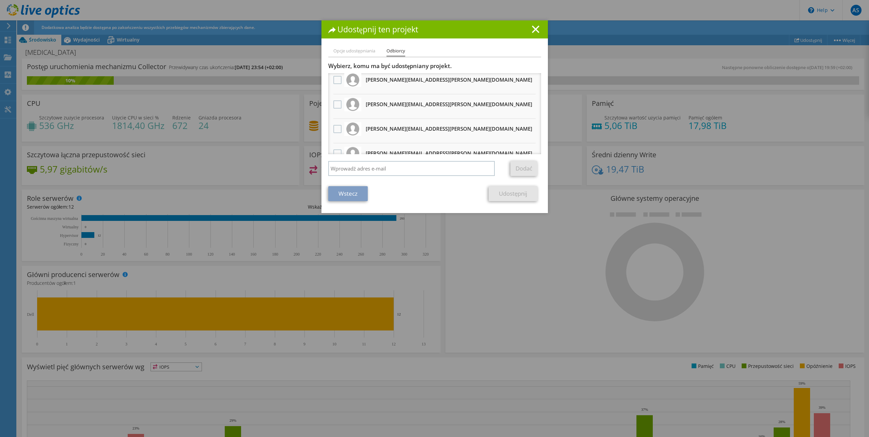
scroll to position [0, 0]
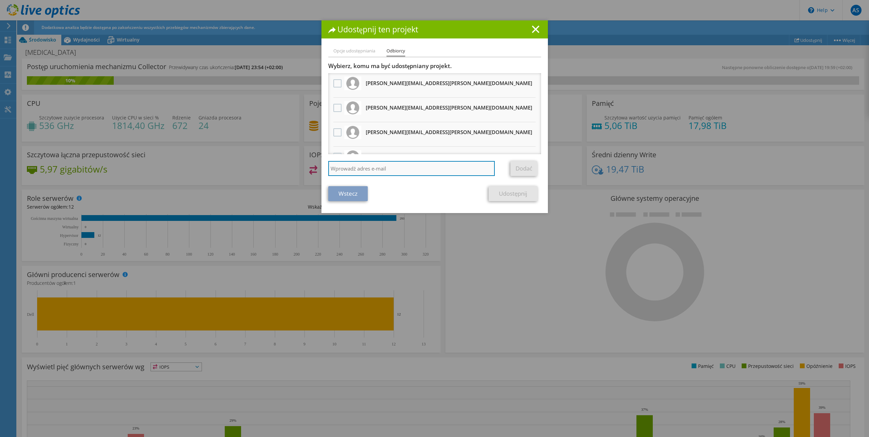
click at [436, 167] on input "search" at bounding box center [411, 168] width 167 height 15
paste input "jaroslaw.fatyga@gliwice.so.gov.pl"
type input "jaroslaw.fatyga@gliwice.so.gov.pl"
click at [527, 169] on link "Dodać" at bounding box center [523, 168] width 27 height 15
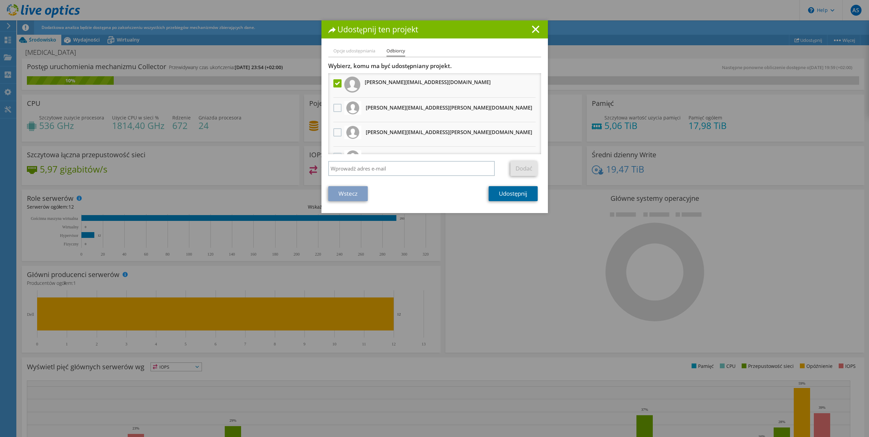
click at [516, 193] on link "Udostępnij" at bounding box center [513, 193] width 49 height 15
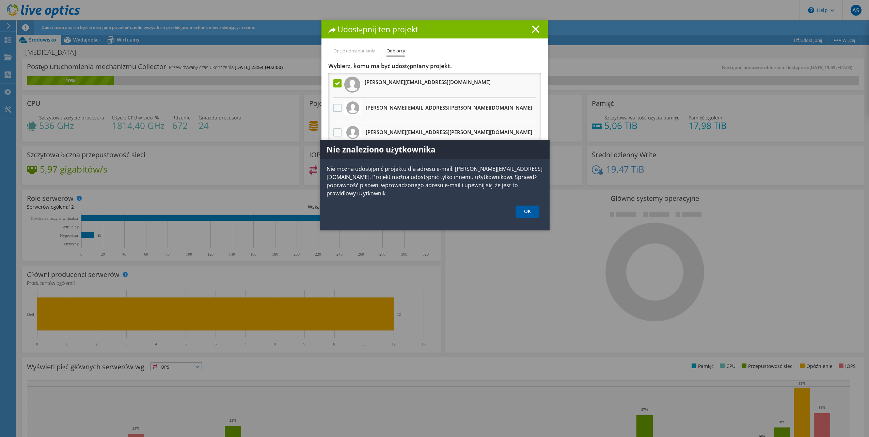
click at [527, 214] on link "OK" at bounding box center [528, 212] width 24 height 13
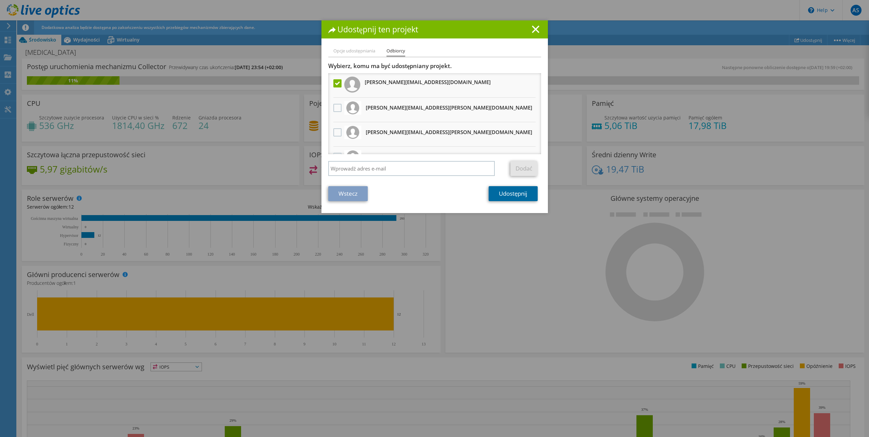
click at [514, 196] on link "Udostępnij" at bounding box center [513, 193] width 49 height 15
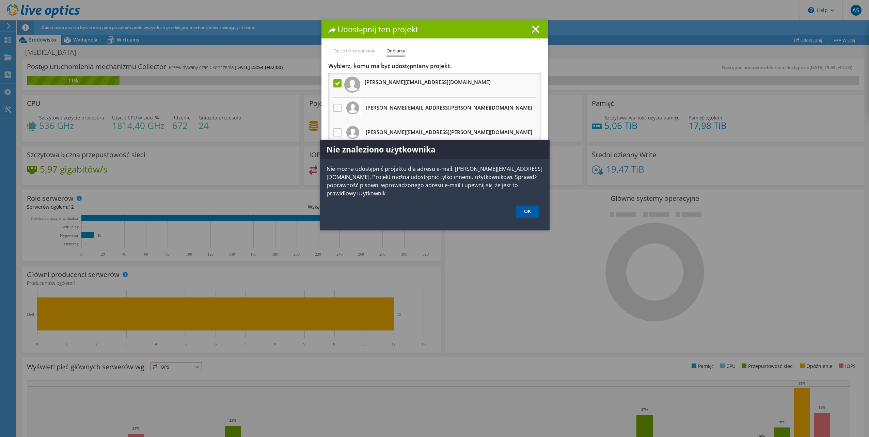
click at [524, 217] on link "OK" at bounding box center [528, 212] width 24 height 13
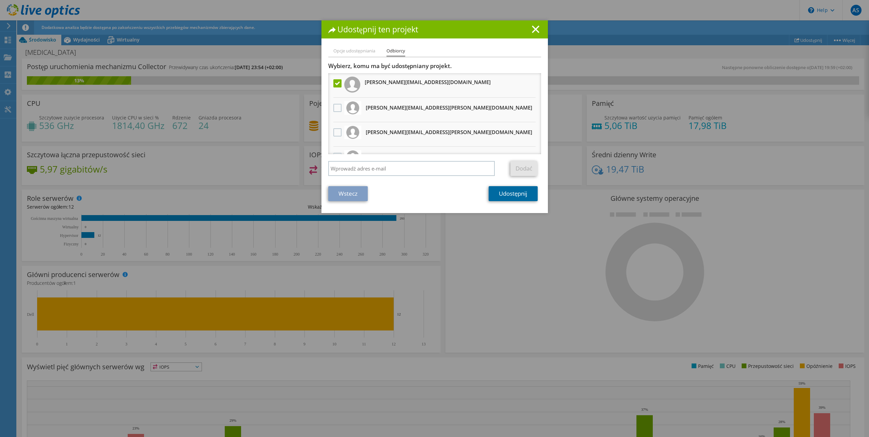
click at [521, 195] on link "Udostępnij" at bounding box center [513, 193] width 49 height 15
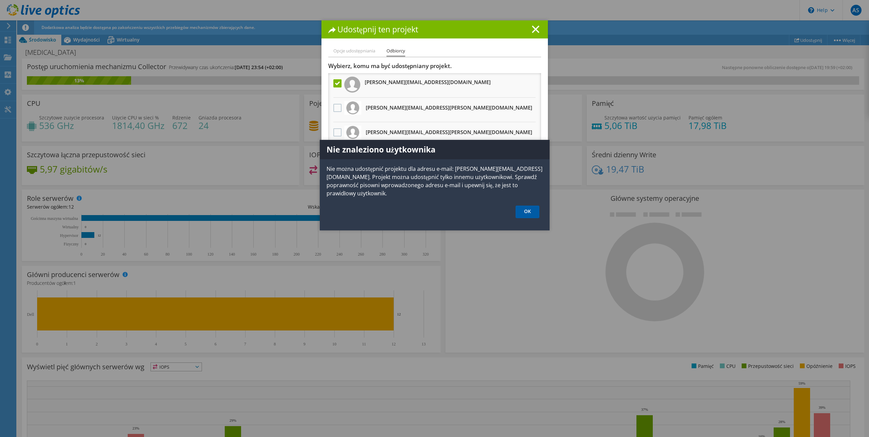
click at [532, 214] on link "OK" at bounding box center [528, 212] width 24 height 13
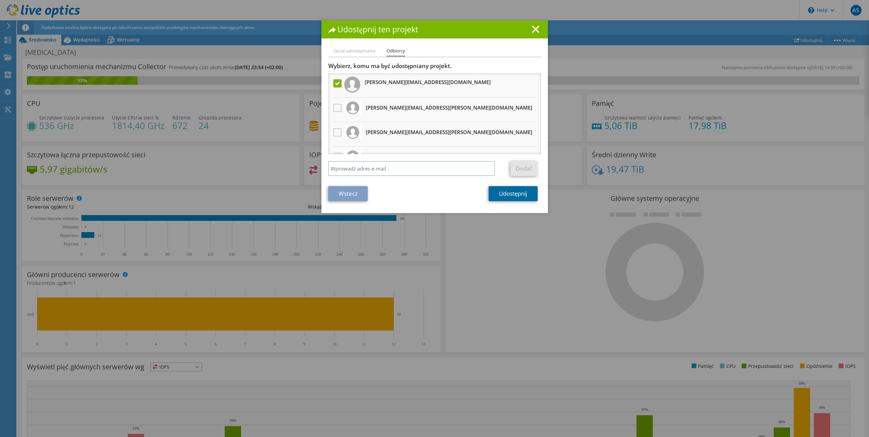
click at [505, 194] on link "Udostępnij" at bounding box center [513, 193] width 49 height 15
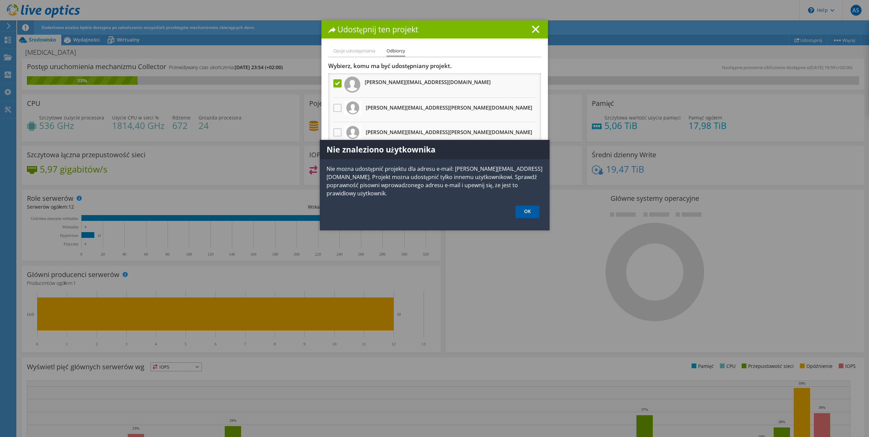
click at [524, 213] on link "OK" at bounding box center [528, 212] width 24 height 13
